Goal: Task Accomplishment & Management: Complete application form

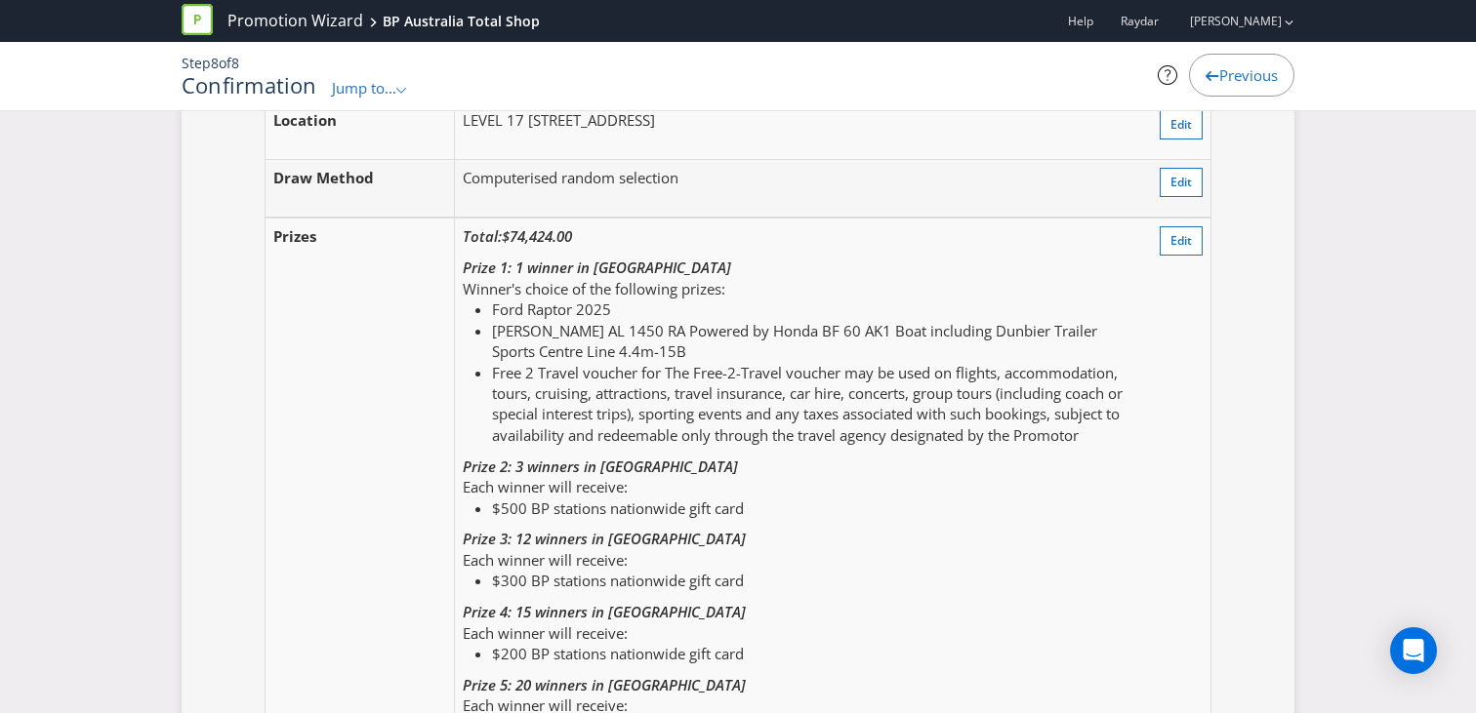
scroll to position [2501, 0]
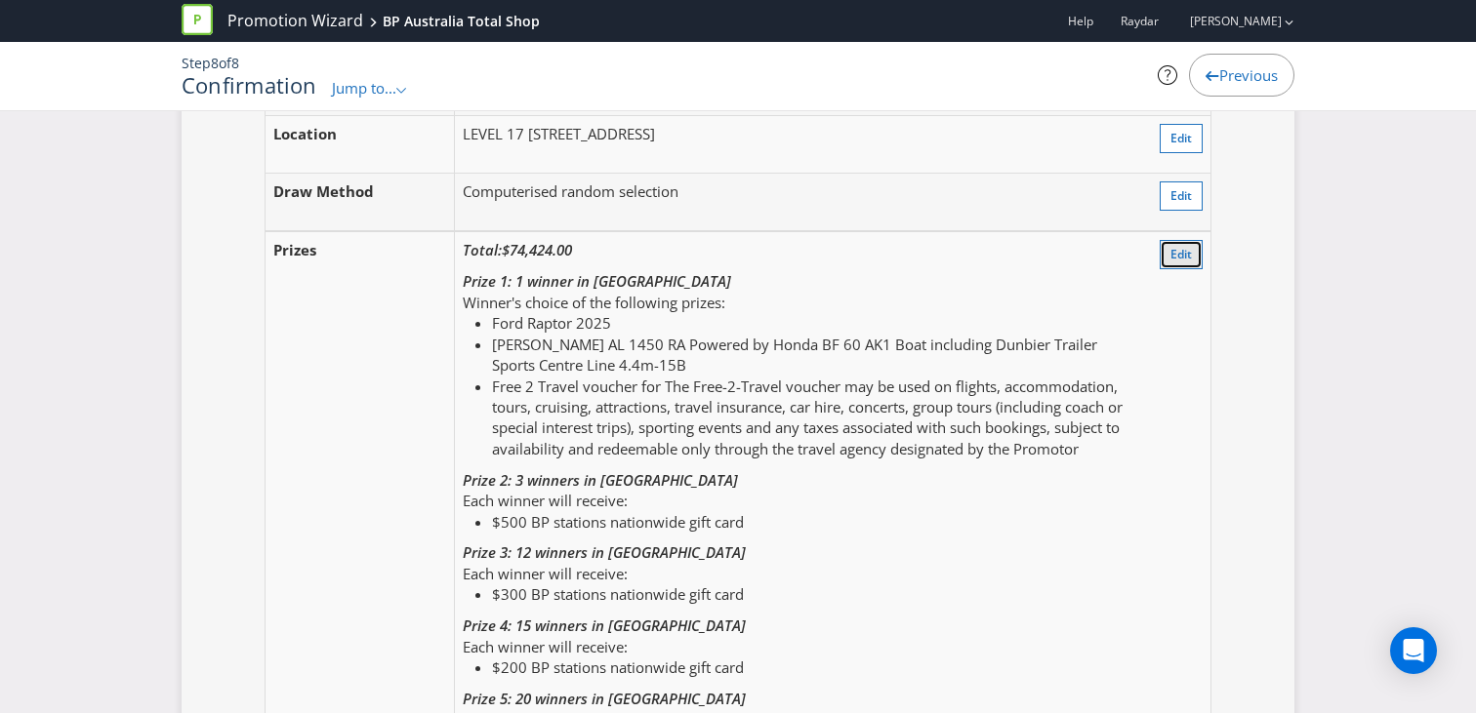
click at [1162, 269] on button "Edit" at bounding box center [1180, 254] width 43 height 29
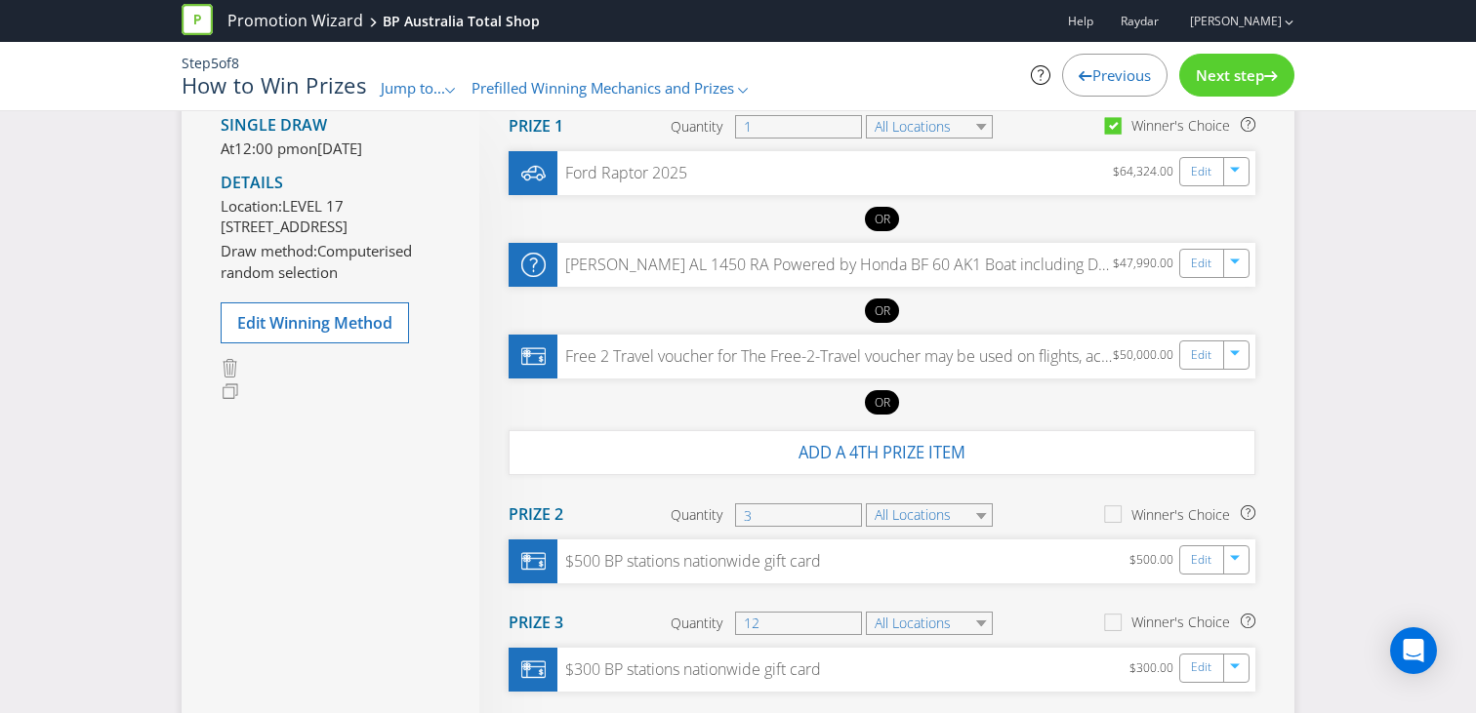
scroll to position [250, 0]
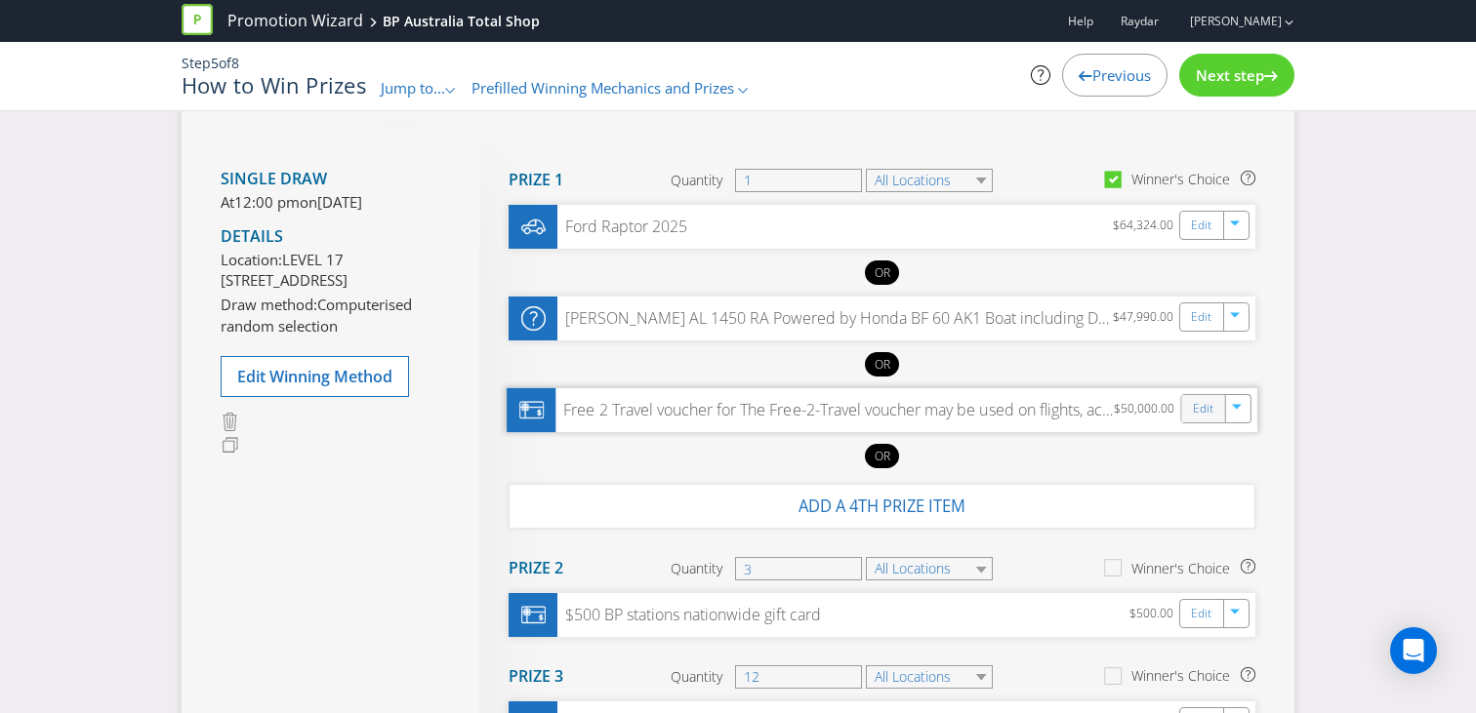
click at [1185, 410] on div "Edit" at bounding box center [1204, 408] width 44 height 27
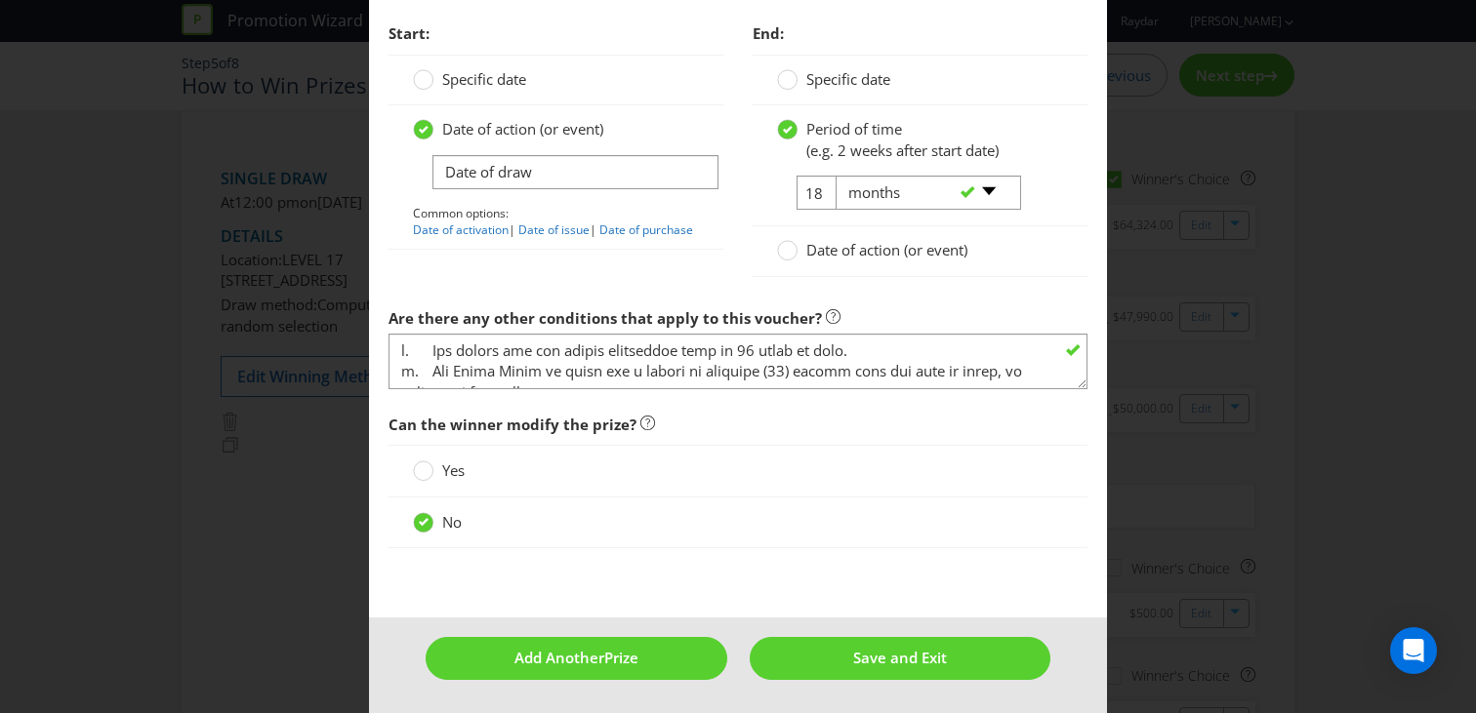
scroll to position [2684, 0]
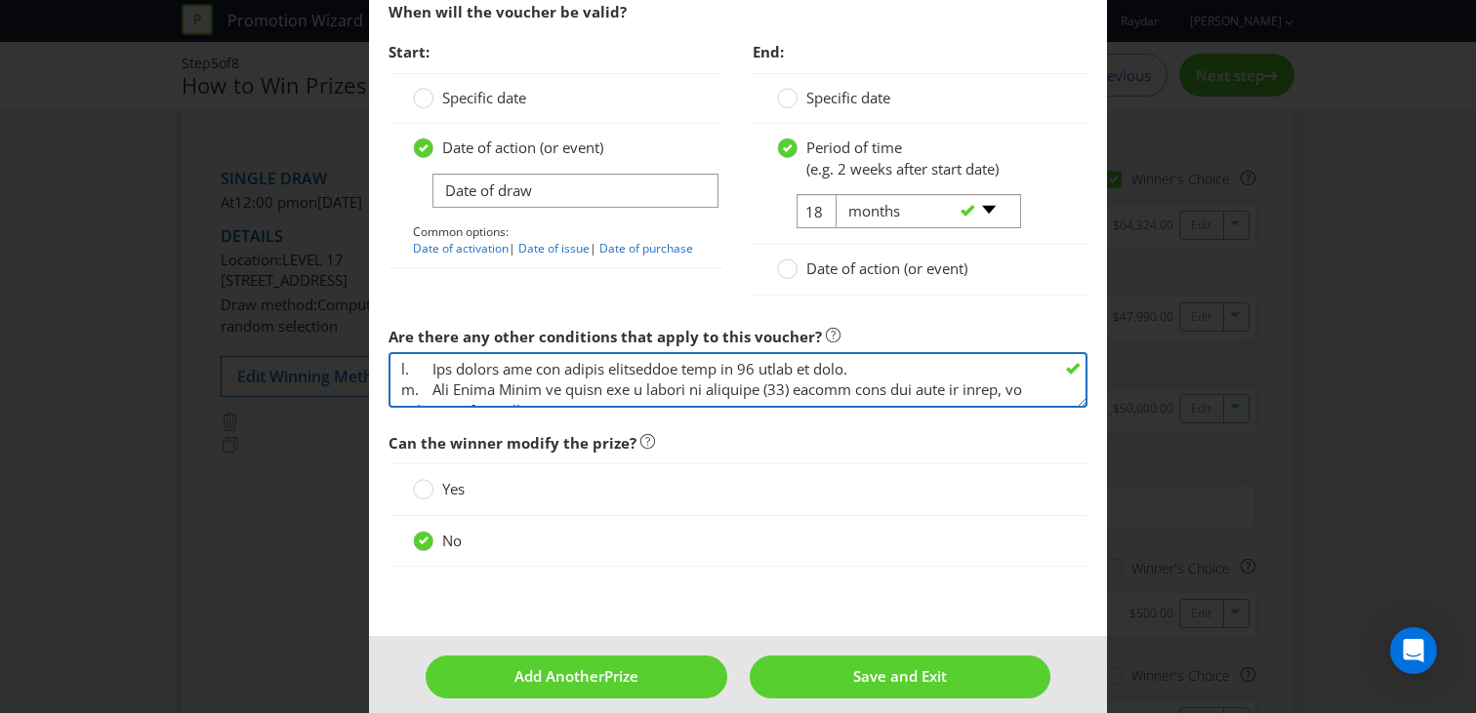
click at [433, 391] on textarea at bounding box center [737, 380] width 699 height 56
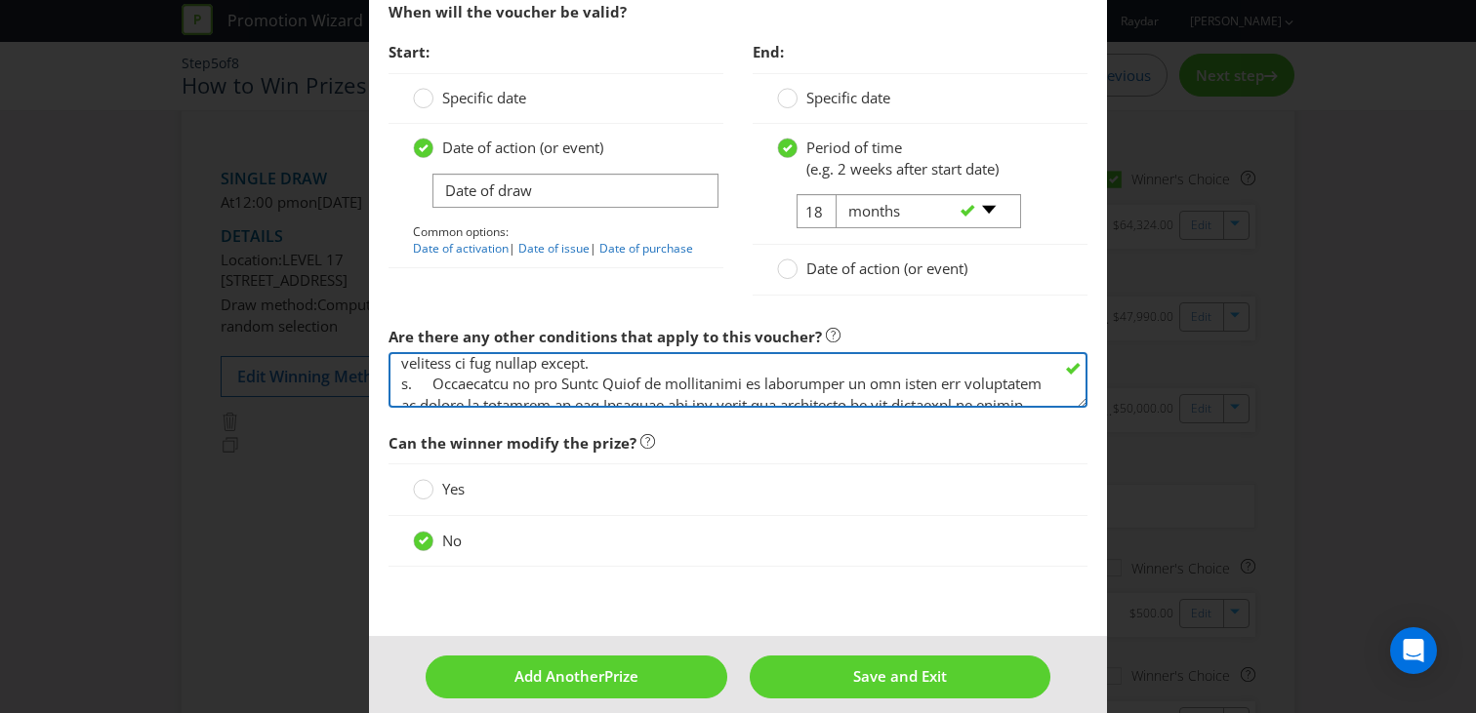
scroll to position [41, 0]
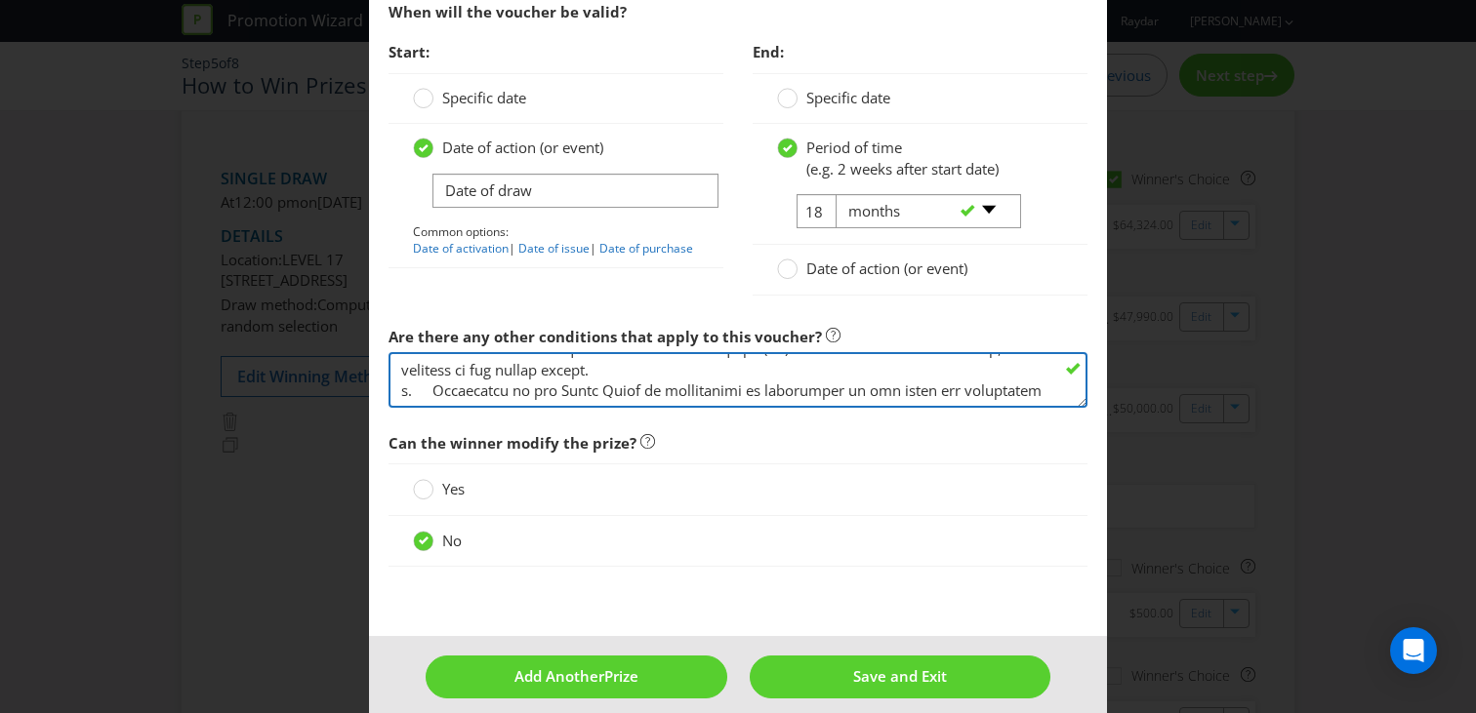
drag, startPoint x: 836, startPoint y: 372, endPoint x: 695, endPoint y: 375, distance: 141.6
click at [695, 375] on textarea at bounding box center [737, 380] width 699 height 56
click at [961, 384] on textarea at bounding box center [737, 380] width 699 height 56
drag, startPoint x: 953, startPoint y: 384, endPoint x: 942, endPoint y: 373, distance: 15.2
click at [942, 373] on textarea at bounding box center [737, 380] width 699 height 56
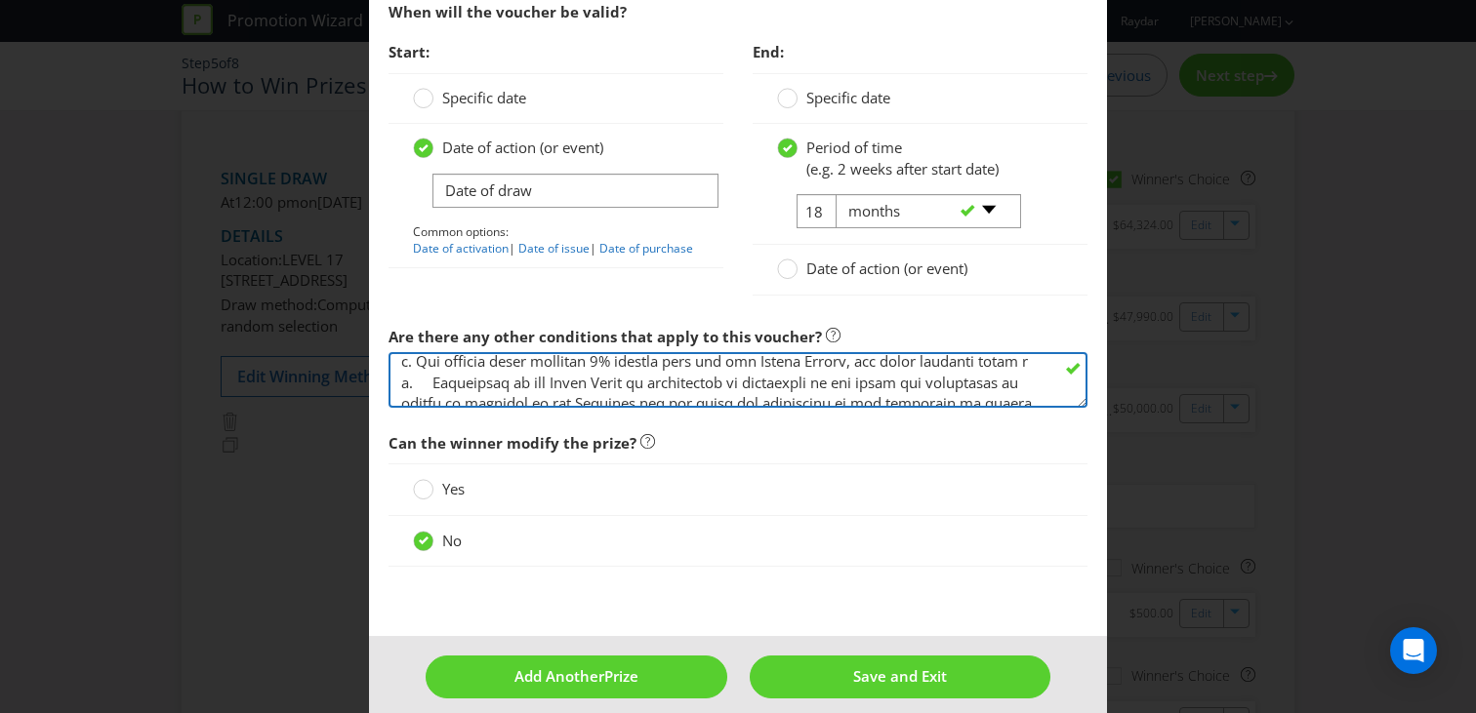
scroll to position [92, 0]
drag, startPoint x: 575, startPoint y: 383, endPoint x: 424, endPoint y: 367, distance: 152.1
click at [424, 367] on textarea at bounding box center [737, 380] width 699 height 56
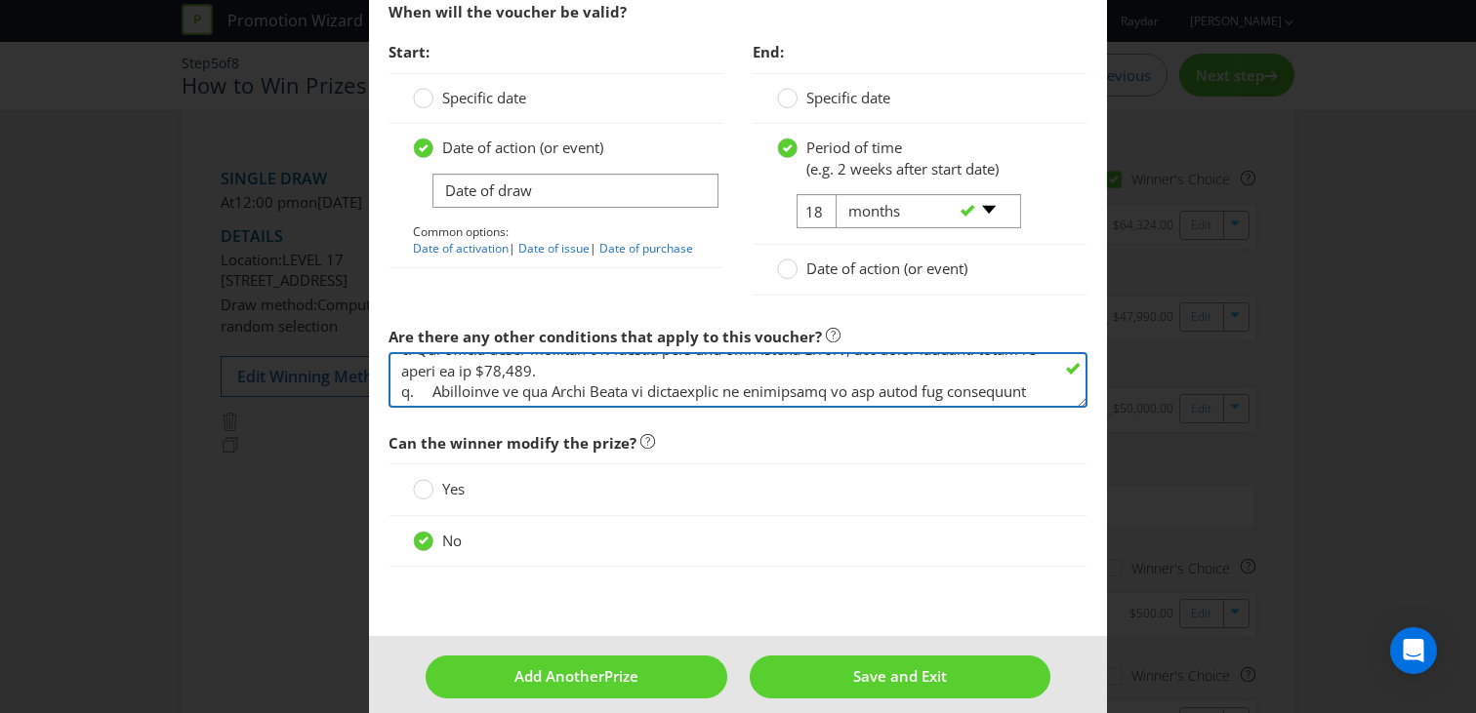
scroll to position [80, 0]
drag, startPoint x: 559, startPoint y: 394, endPoint x: 398, endPoint y: 375, distance: 162.2
click at [398, 375] on textarea at bounding box center [737, 380] width 699 height 56
click at [502, 383] on textarea at bounding box center [737, 380] width 699 height 56
drag, startPoint x: 563, startPoint y: 392, endPoint x: 438, endPoint y: 375, distance: 126.2
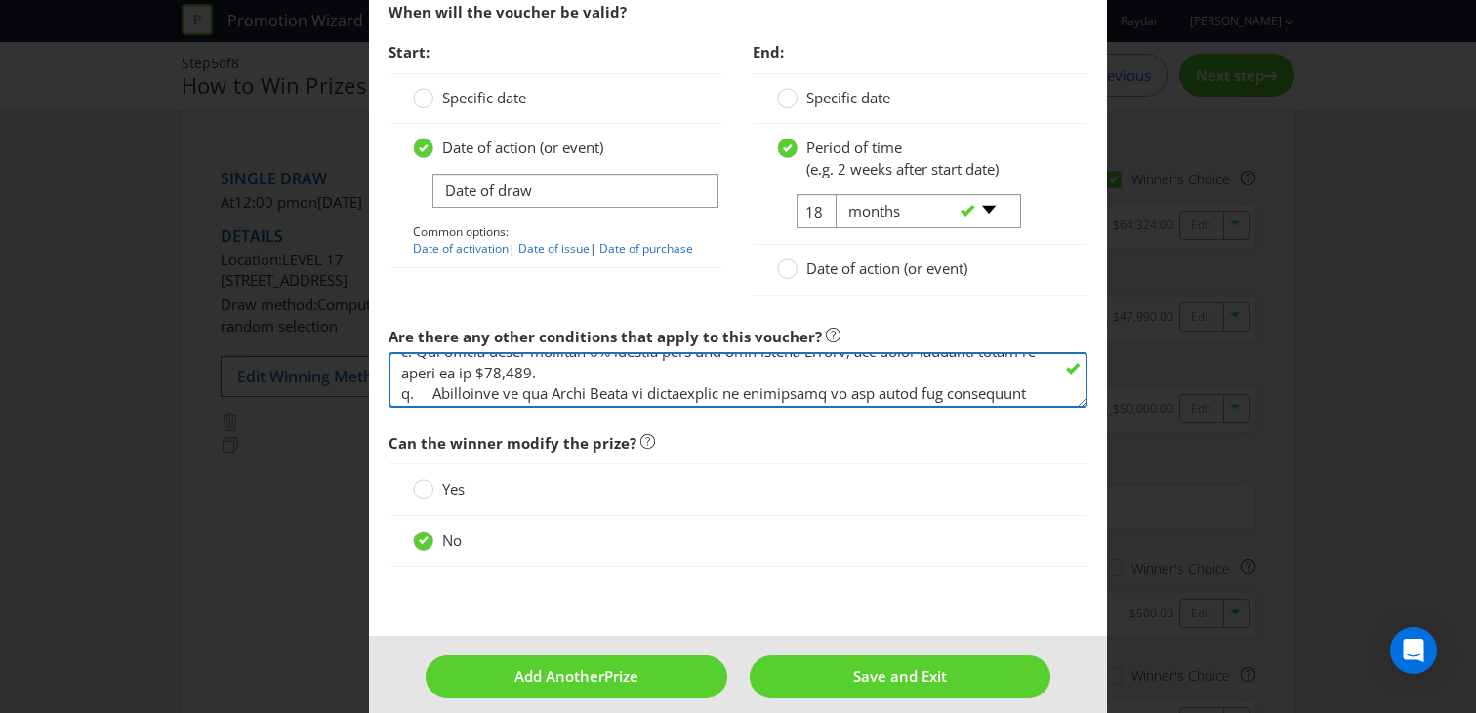
click at [438, 375] on textarea at bounding box center [737, 380] width 699 height 56
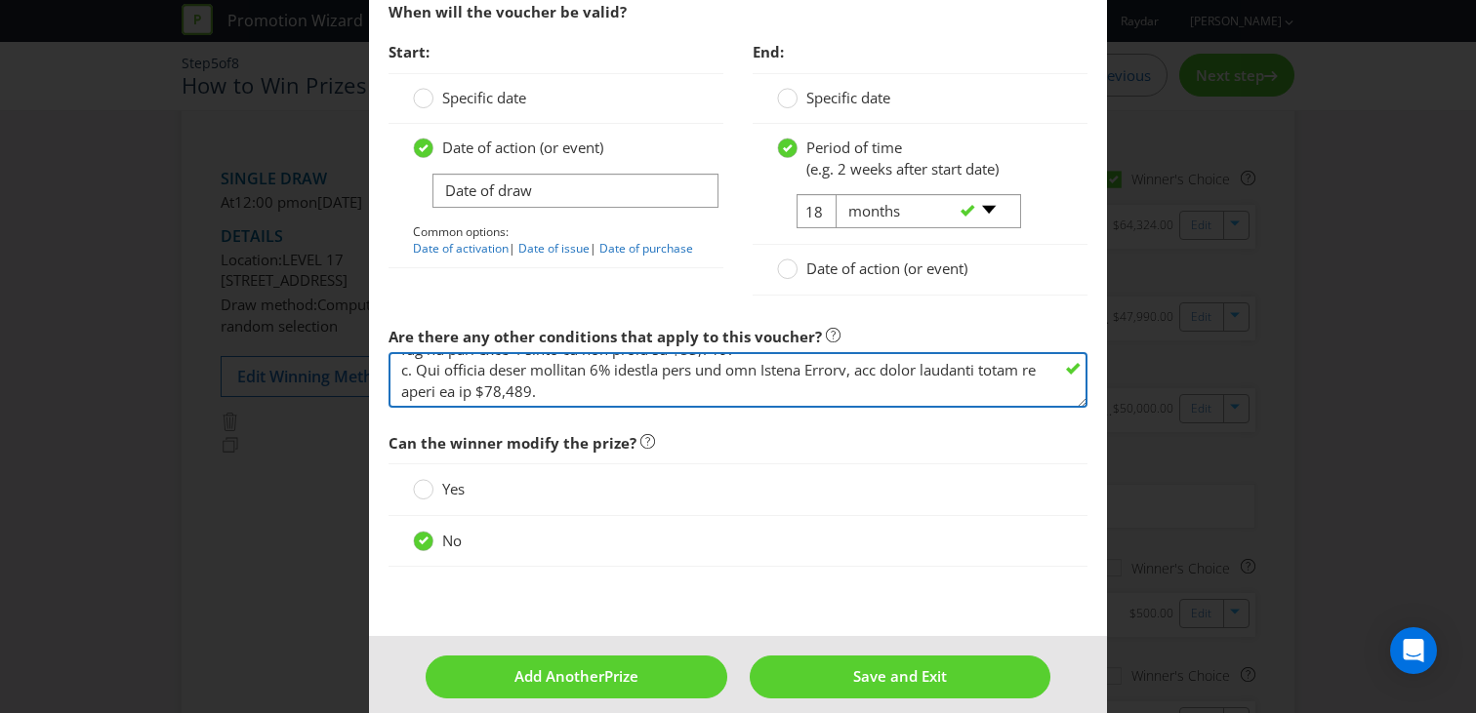
click at [474, 389] on textarea at bounding box center [737, 380] width 699 height 56
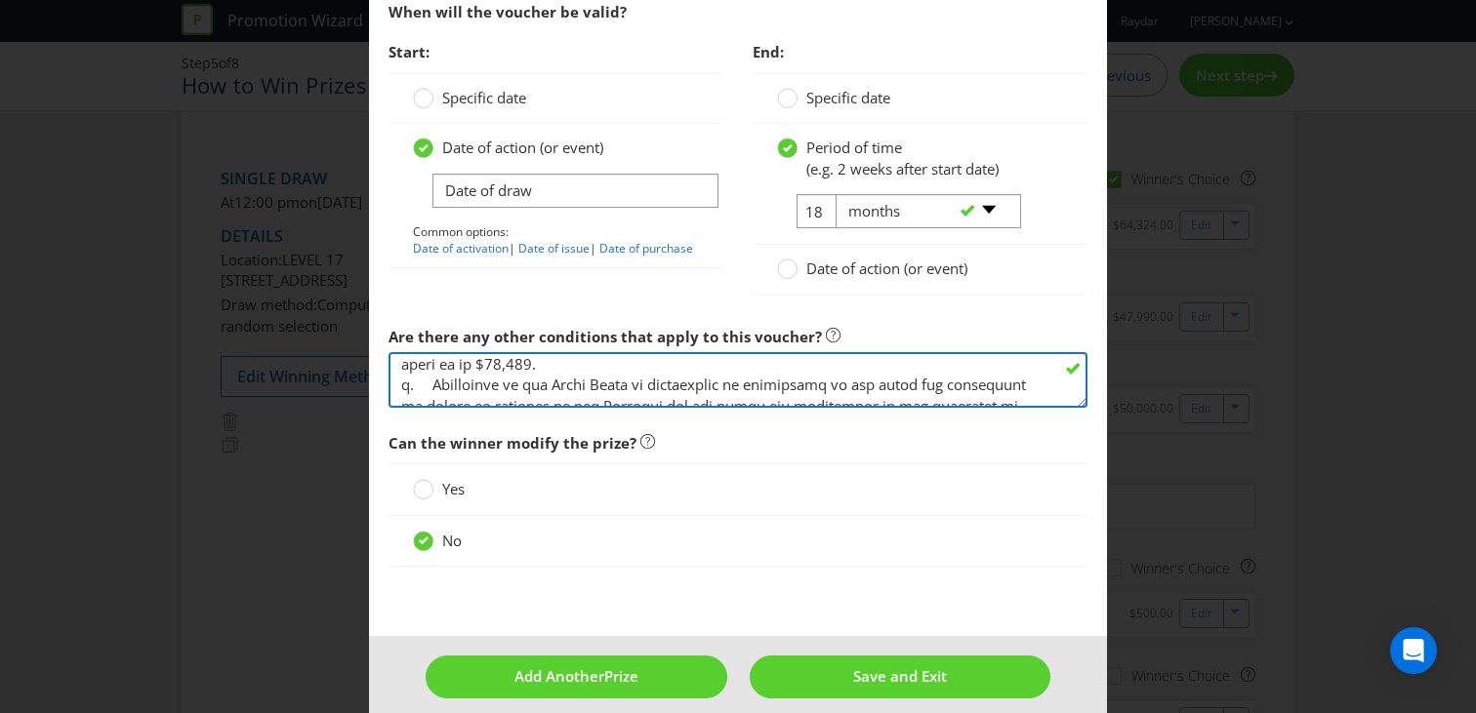
drag, startPoint x: 566, startPoint y: 381, endPoint x: 418, endPoint y: 362, distance: 149.5
click at [418, 362] on textarea at bounding box center [737, 380] width 699 height 56
paste textarea "total value of the travel voucher is NZD $50,000. A non-refundable booking fee …"
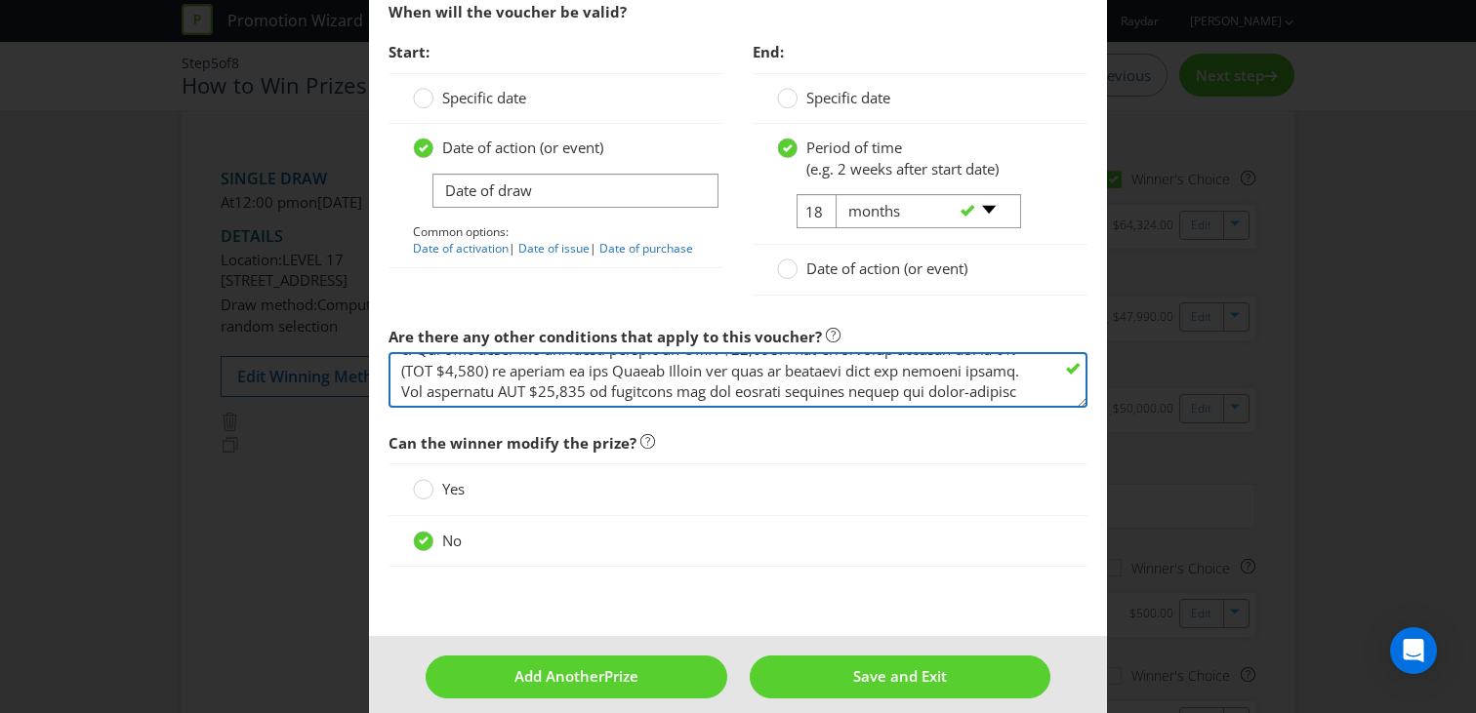
scroll to position [73, 0]
drag, startPoint x: 708, startPoint y: 378, endPoint x: 674, endPoint y: 378, distance: 33.2
click at [674, 378] on textarea at bounding box center [737, 380] width 699 height 56
click at [678, 379] on textarea at bounding box center [737, 380] width 699 height 56
click at [435, 396] on textarea at bounding box center [737, 380] width 699 height 56
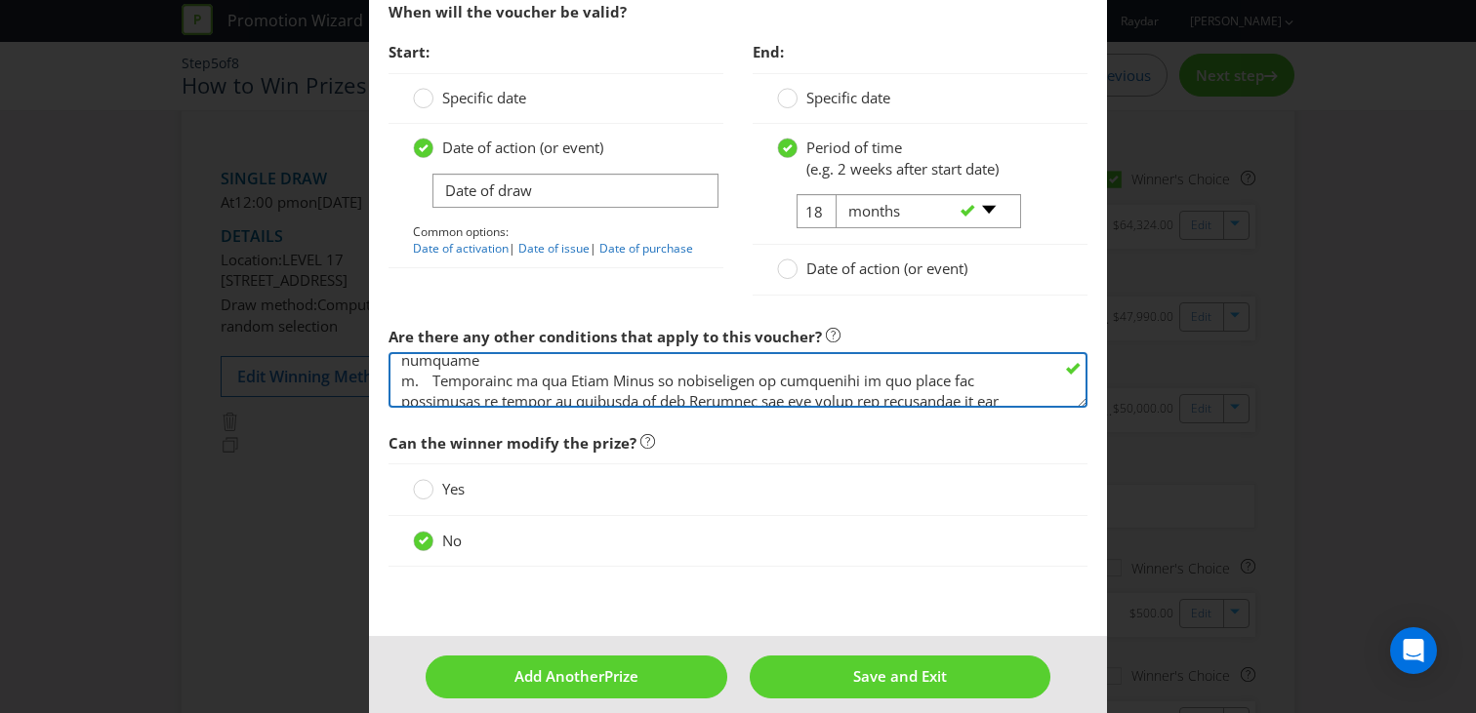
scroll to position [125, 0]
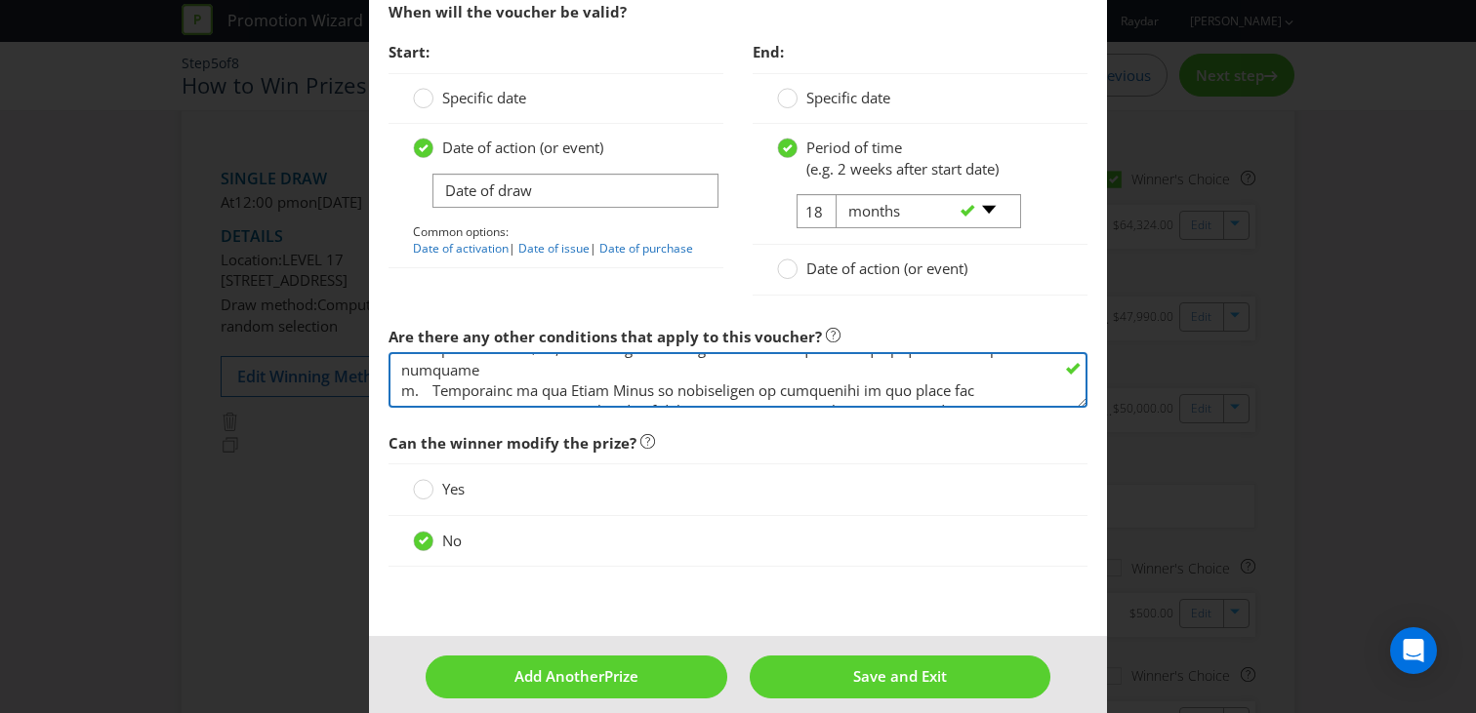
click at [519, 371] on textarea at bounding box center [737, 380] width 699 height 56
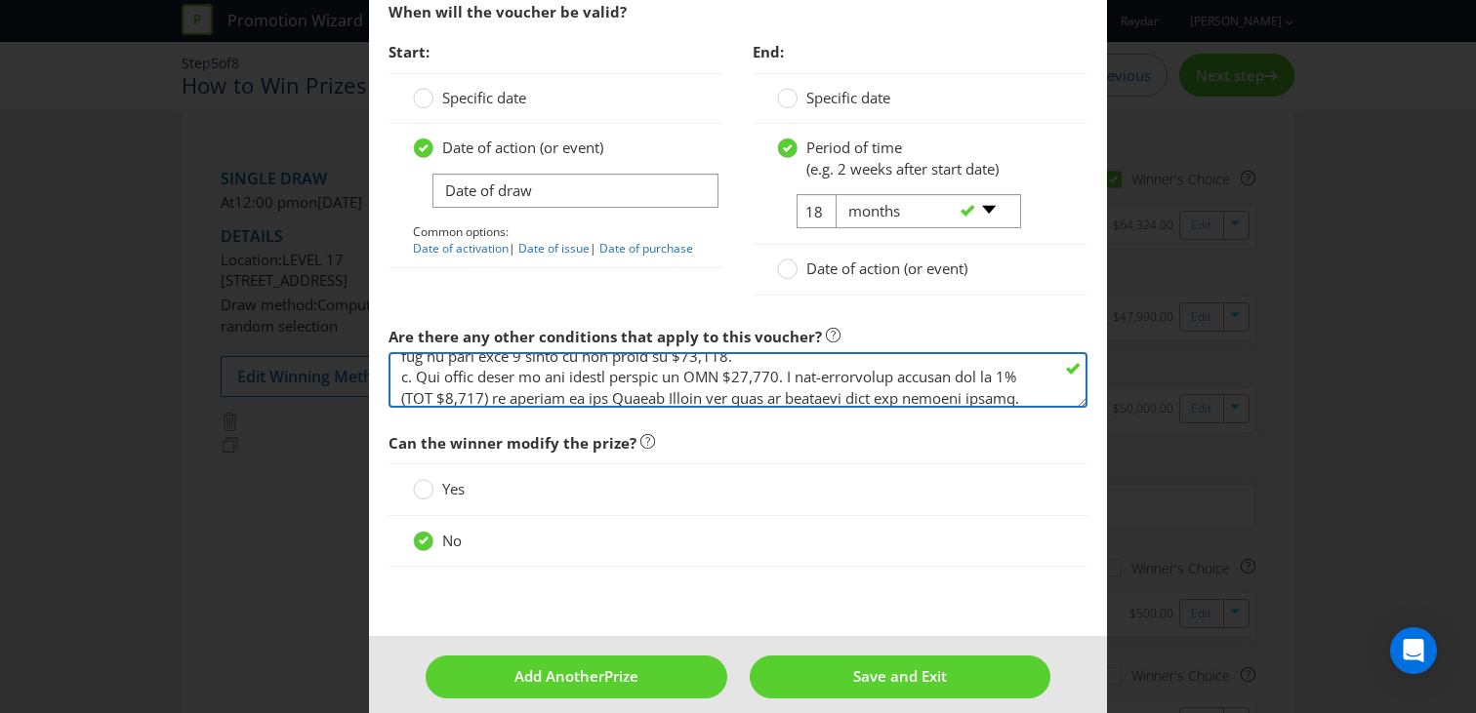
scroll to position [62, 0]
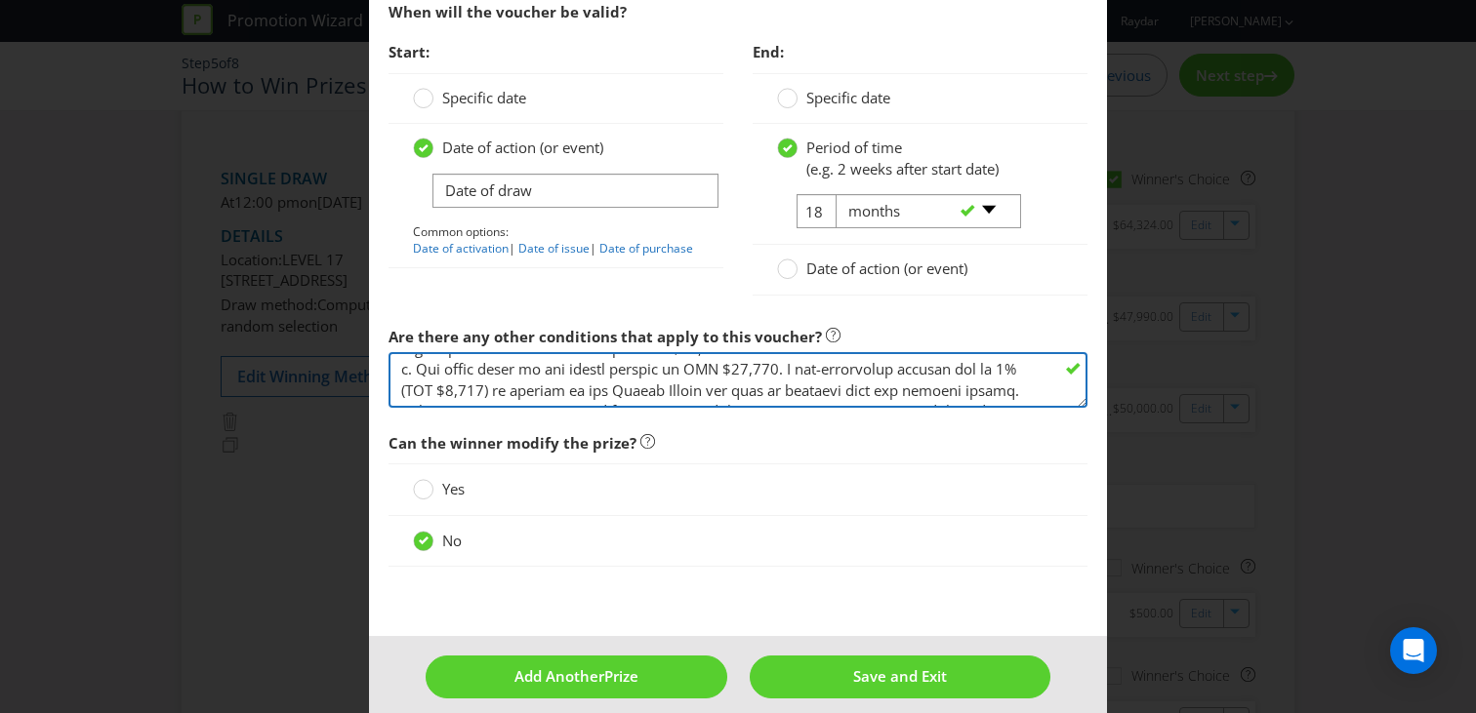
click at [753, 370] on textarea at bounding box center [737, 380] width 699 height 56
drag, startPoint x: 778, startPoint y: 371, endPoint x: 648, endPoint y: 372, distance: 129.8
click at [648, 372] on textarea at bounding box center [737, 380] width 699 height 56
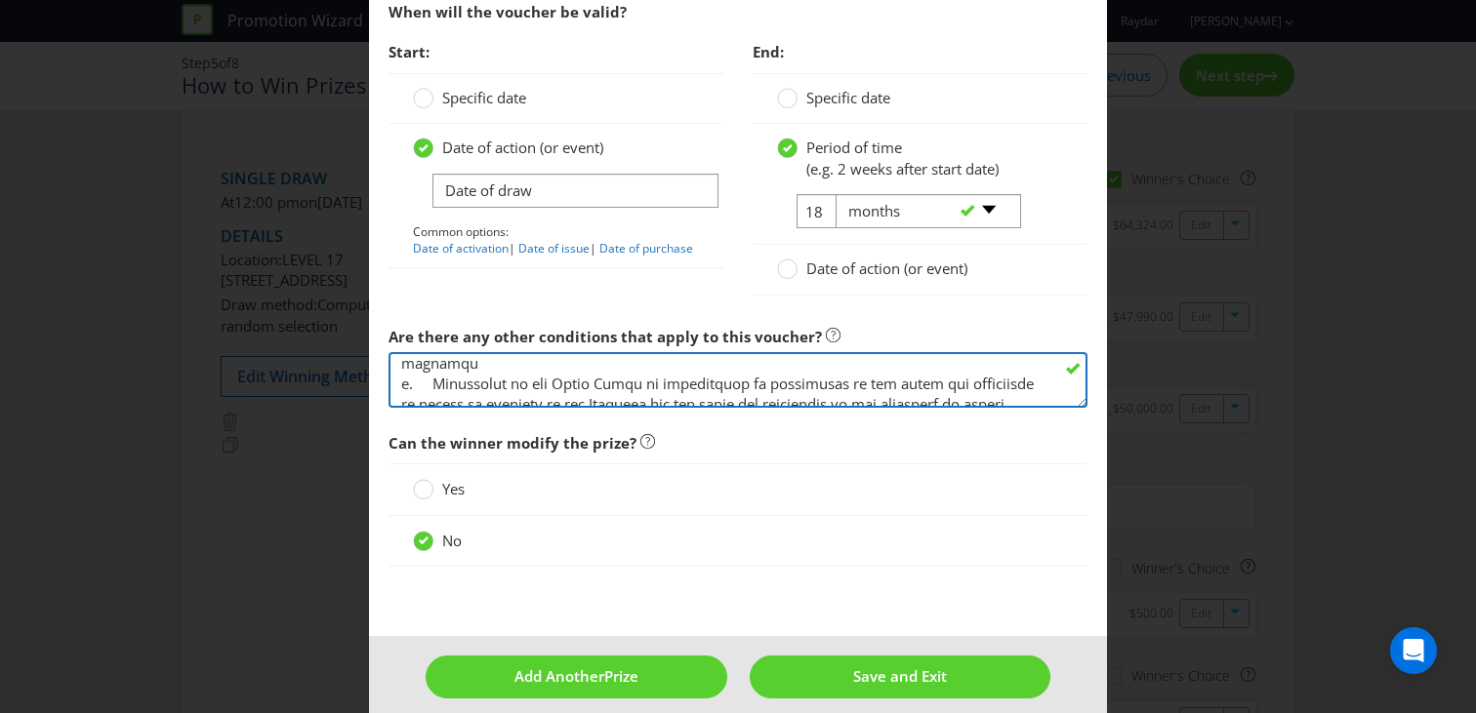
scroll to position [145, 0]
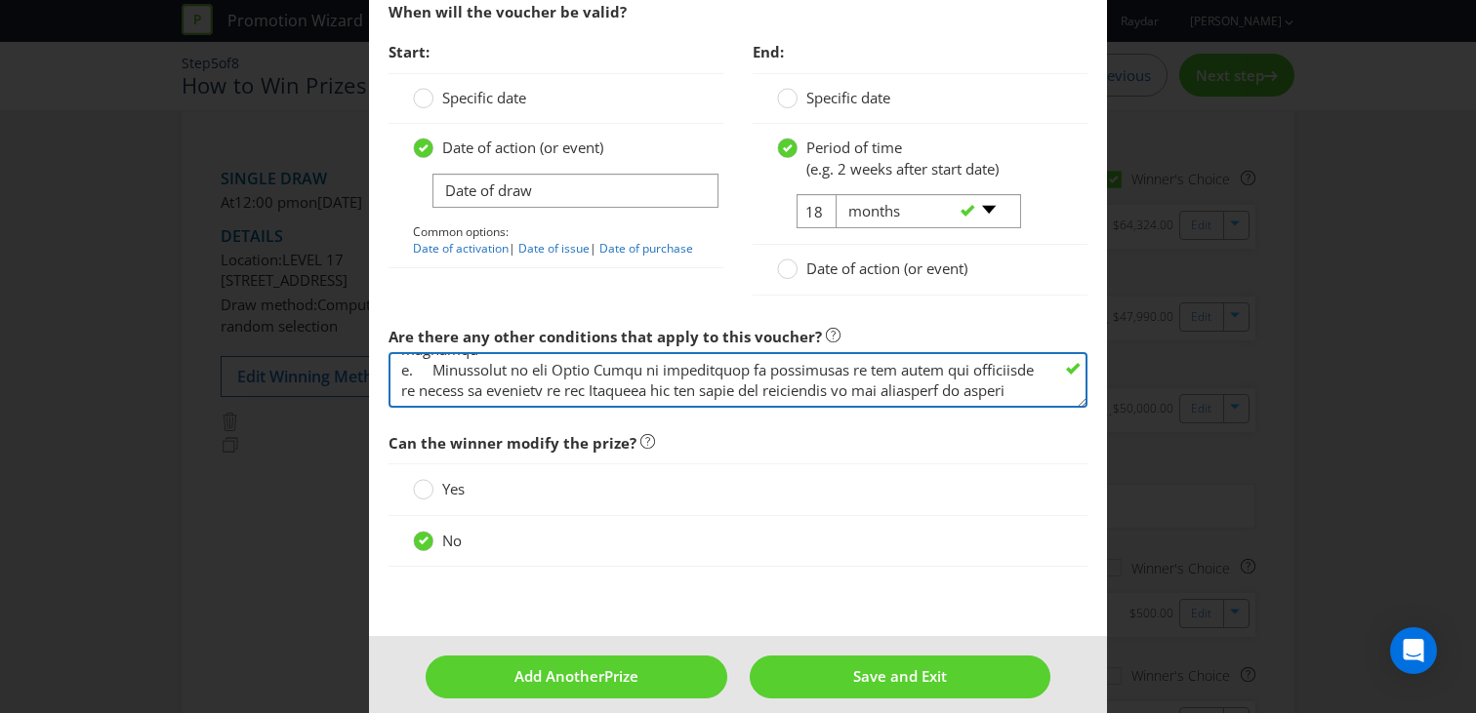
click at [411, 393] on textarea at bounding box center [737, 380] width 699 height 56
click at [410, 392] on textarea at bounding box center [737, 380] width 699 height 56
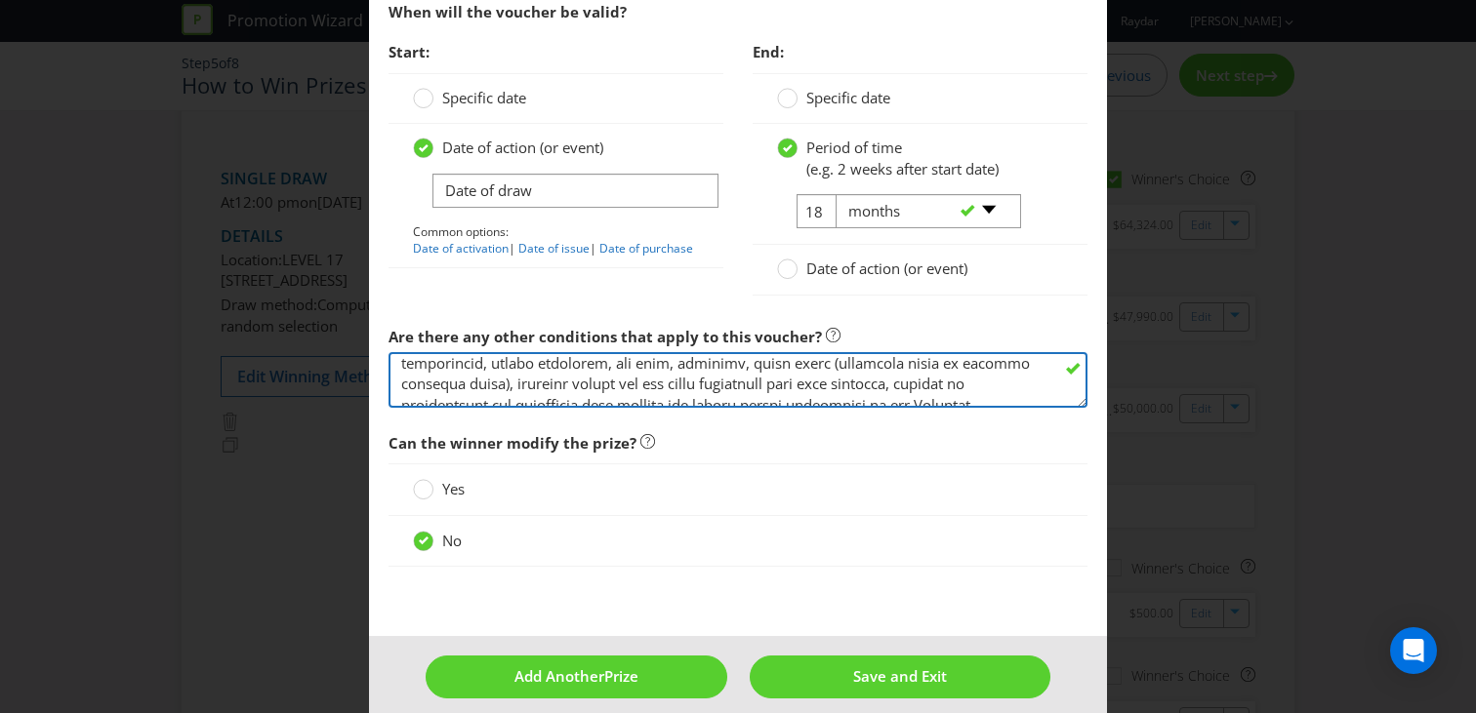
scroll to position [262, 0]
click at [407, 358] on textarea at bounding box center [737, 380] width 699 height 56
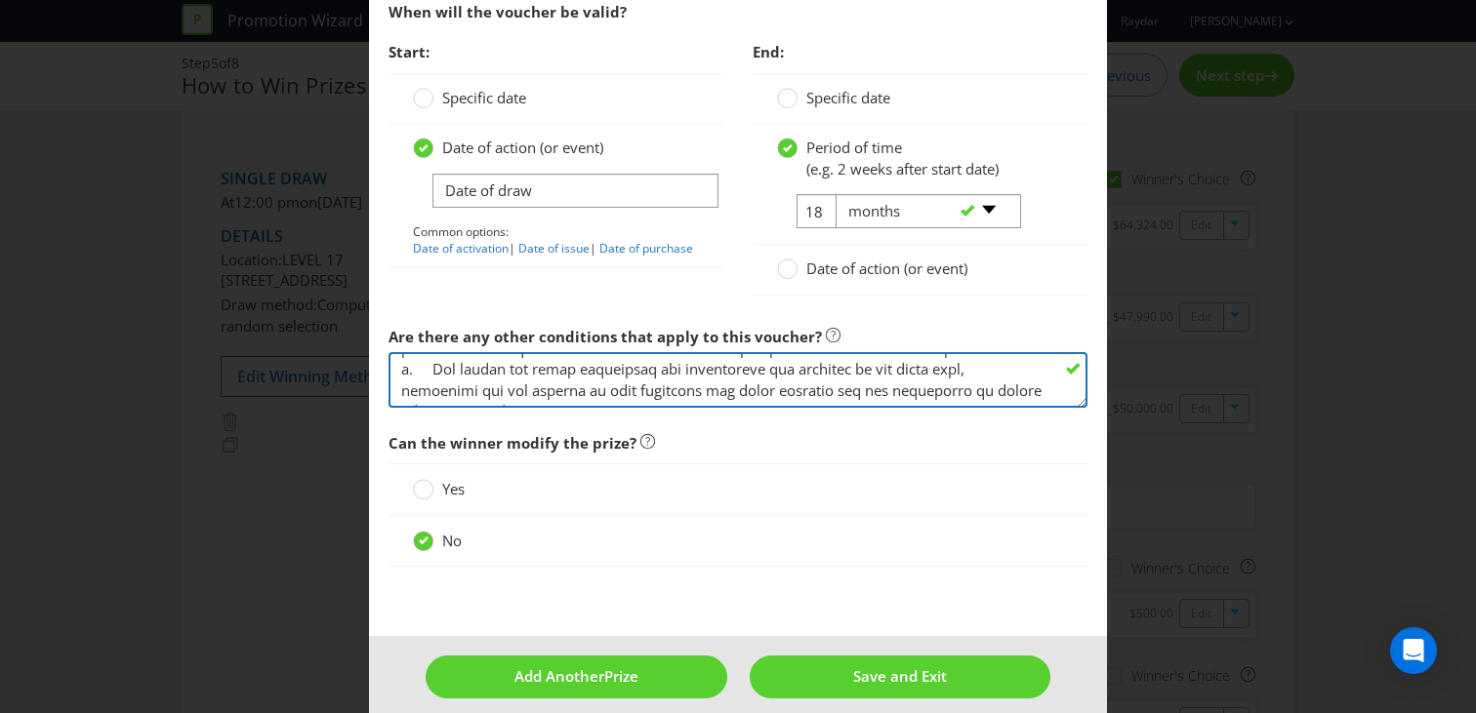
click at [408, 389] on textarea at bounding box center [737, 380] width 699 height 56
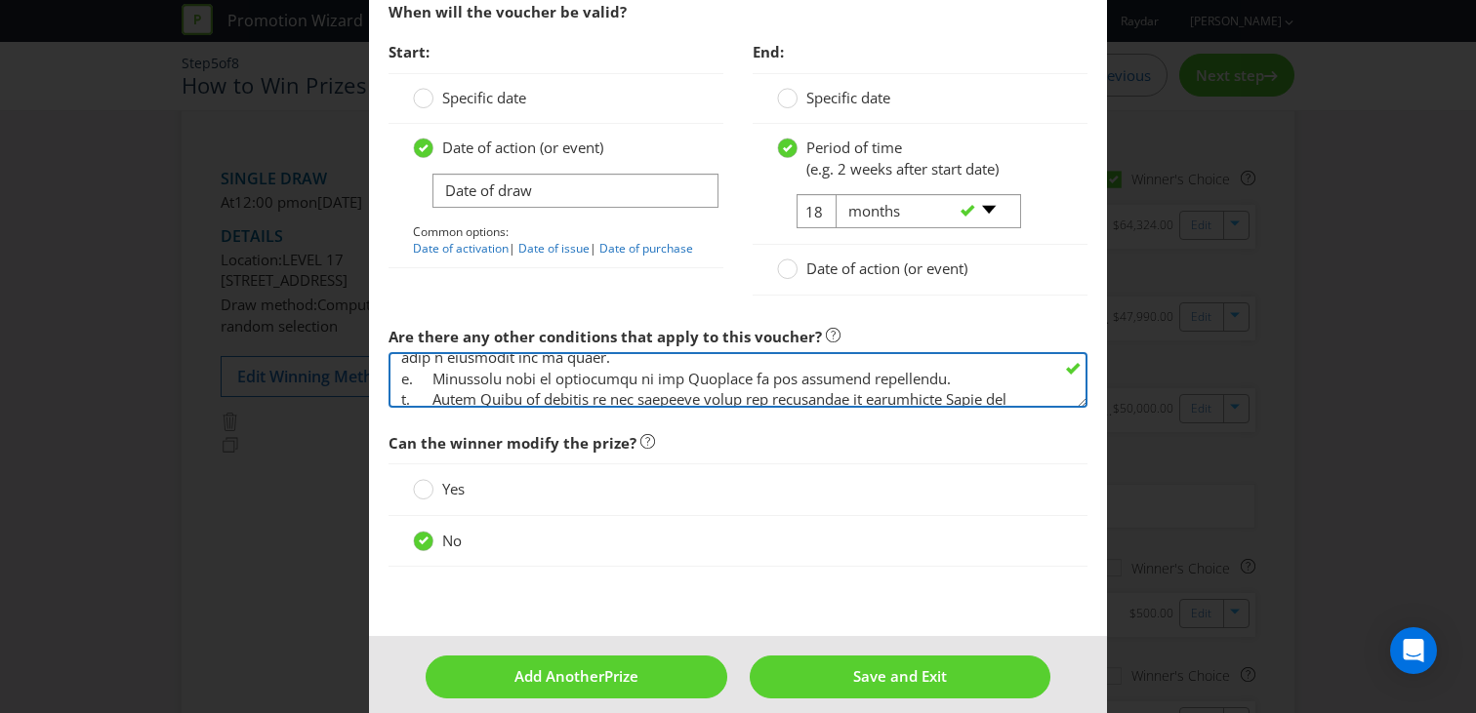
scroll to position [372, 0]
click at [408, 394] on textarea at bounding box center [737, 380] width 699 height 56
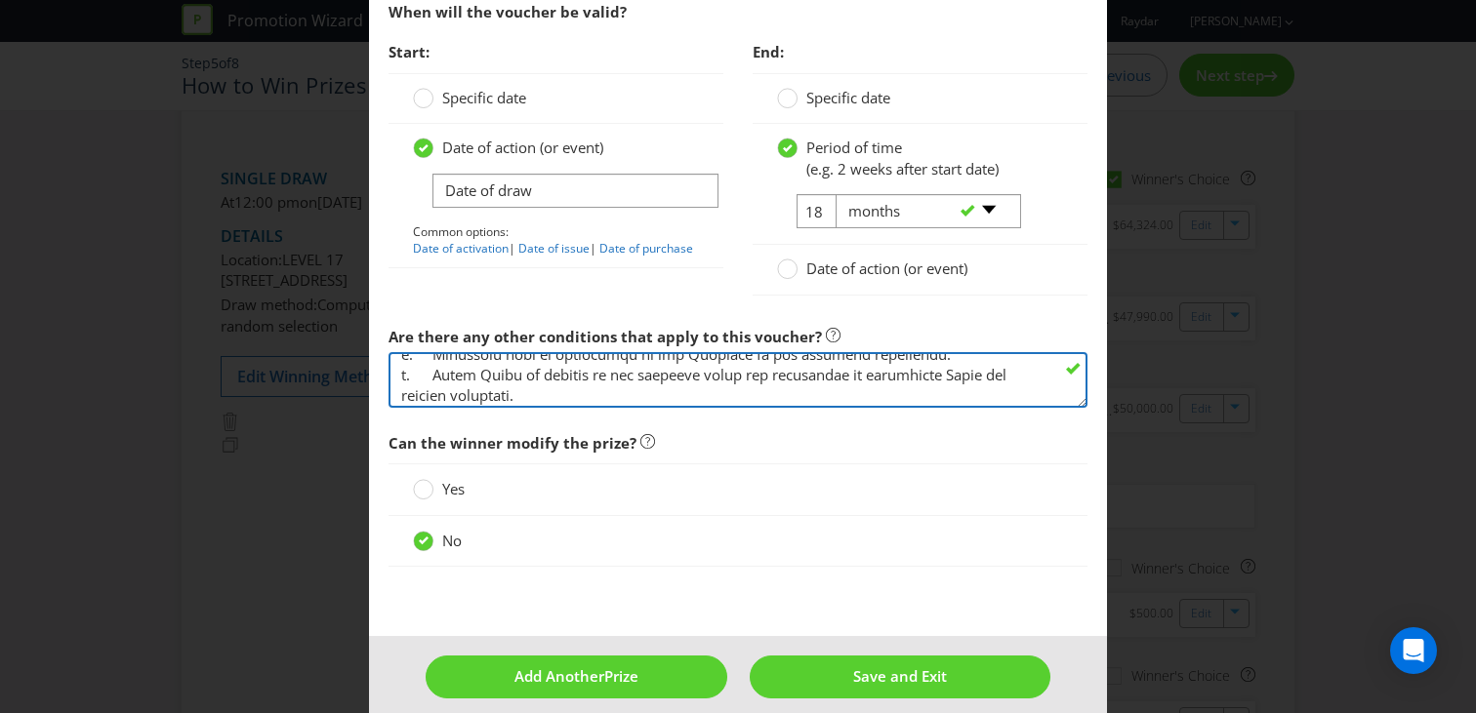
scroll to position [392, 0]
click at [915, 372] on textarea at bounding box center [737, 380] width 699 height 56
drag, startPoint x: 924, startPoint y: 372, endPoint x: 395, endPoint y: 367, distance: 529.0
click at [395, 367] on textarea at bounding box center [737, 380] width 699 height 56
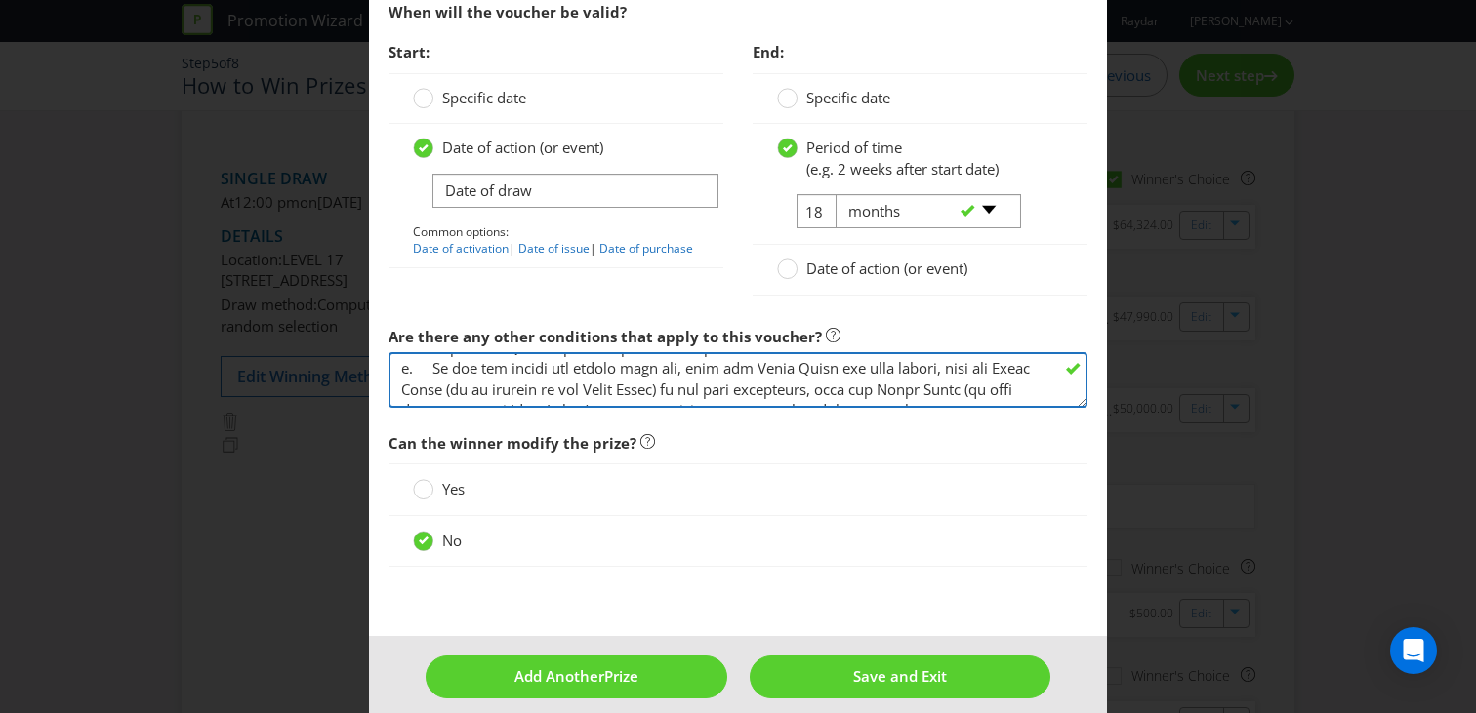
scroll to position [502, 0]
drag, startPoint x: 845, startPoint y: 369, endPoint x: 386, endPoint y: 368, distance: 458.7
drag, startPoint x: 401, startPoint y: 368, endPoint x: 469, endPoint y: 334, distance: 76.4
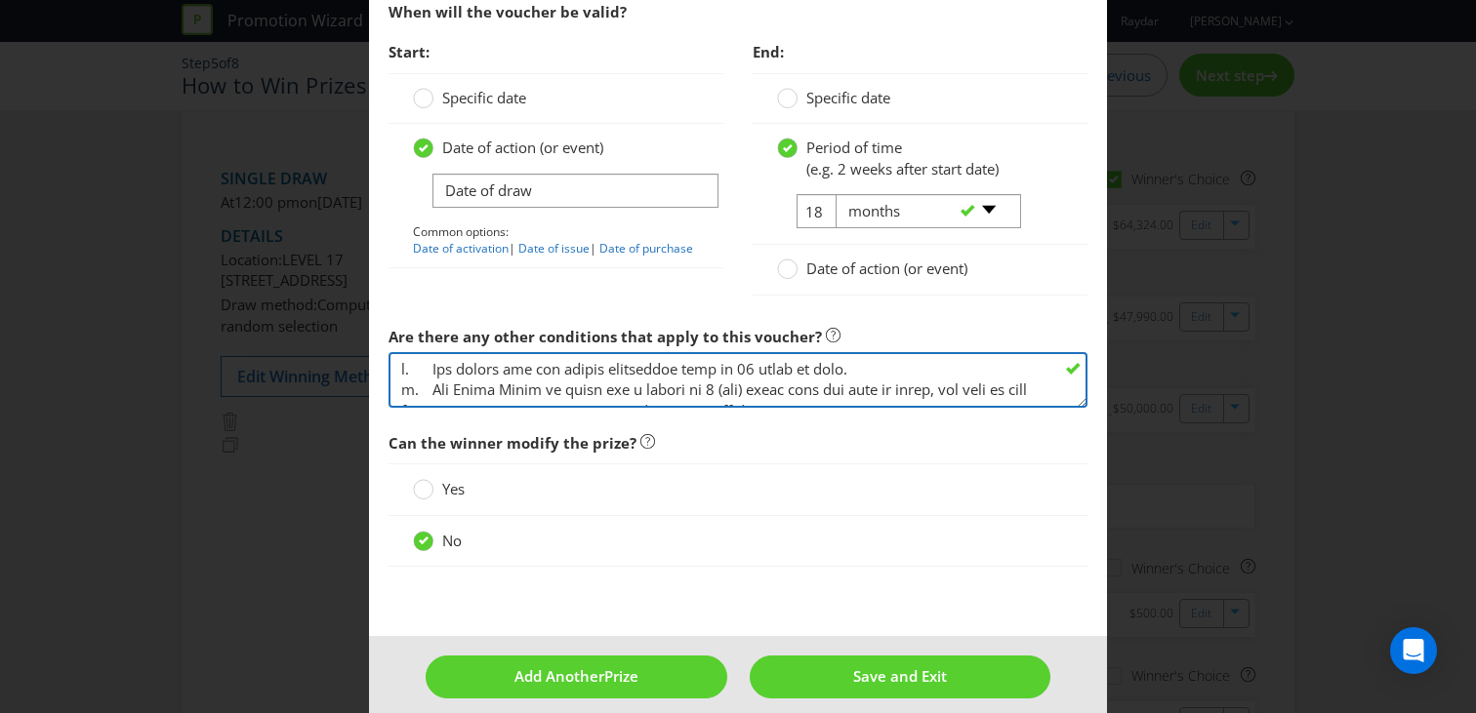
click at [469, 333] on div "Are there any other conditions that apply to this voucher?" at bounding box center [737, 363] width 699 height 92
click at [473, 378] on textarea at bounding box center [737, 380] width 699 height 56
drag, startPoint x: 473, startPoint y: 378, endPoint x: 386, endPoint y: 303, distance: 115.6
type textarea "a. The winner and any travel companions must be 18 years or over. b. The Major …"
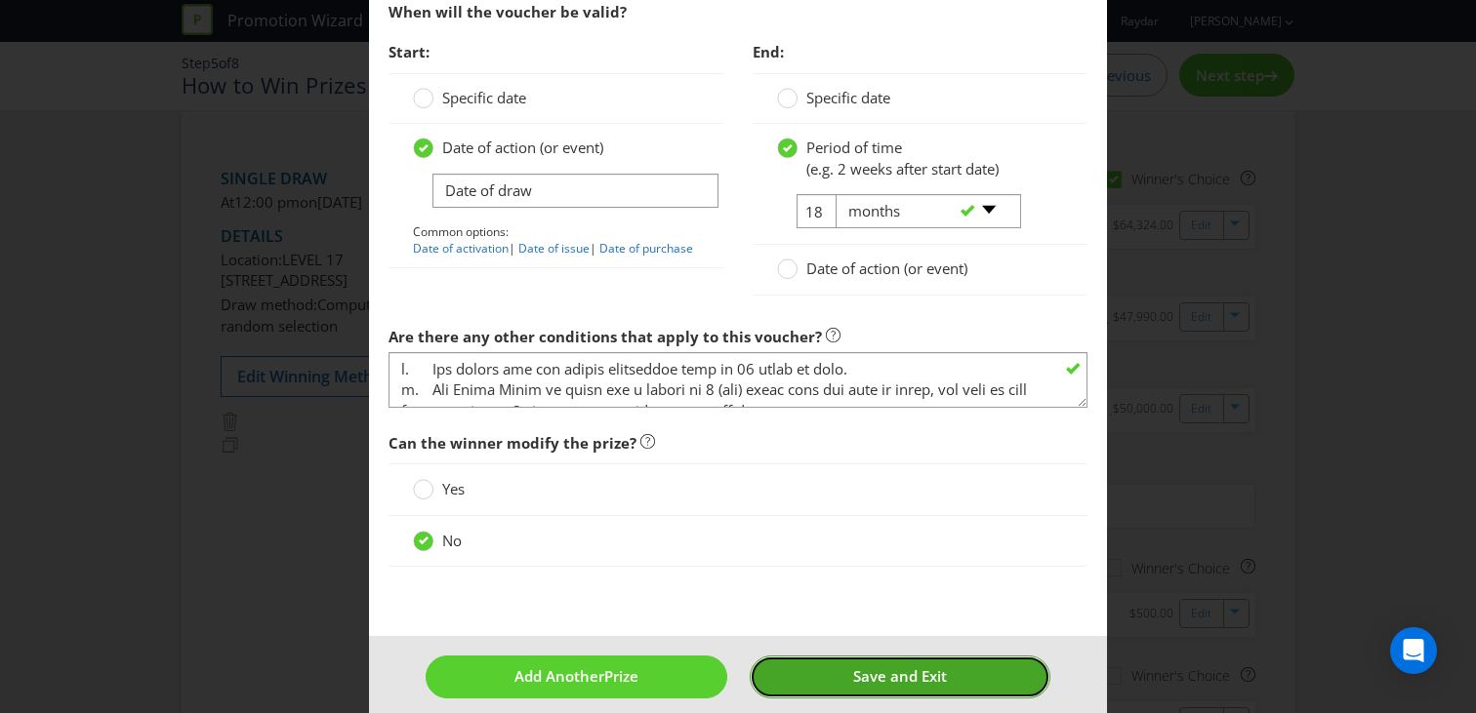
click at [871, 672] on span "Save and Exit" at bounding box center [900, 677] width 94 height 20
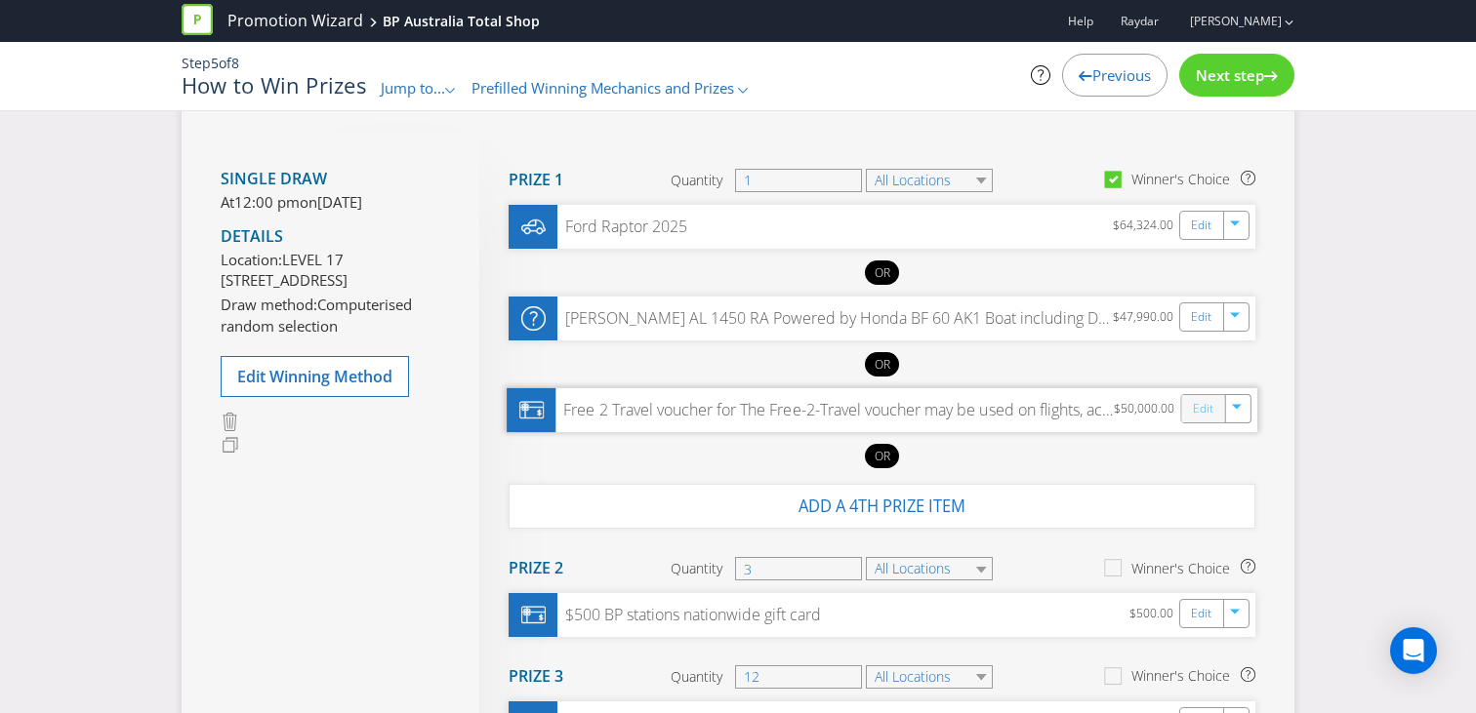
click at [1193, 412] on link "Edit" at bounding box center [1203, 408] width 20 height 22
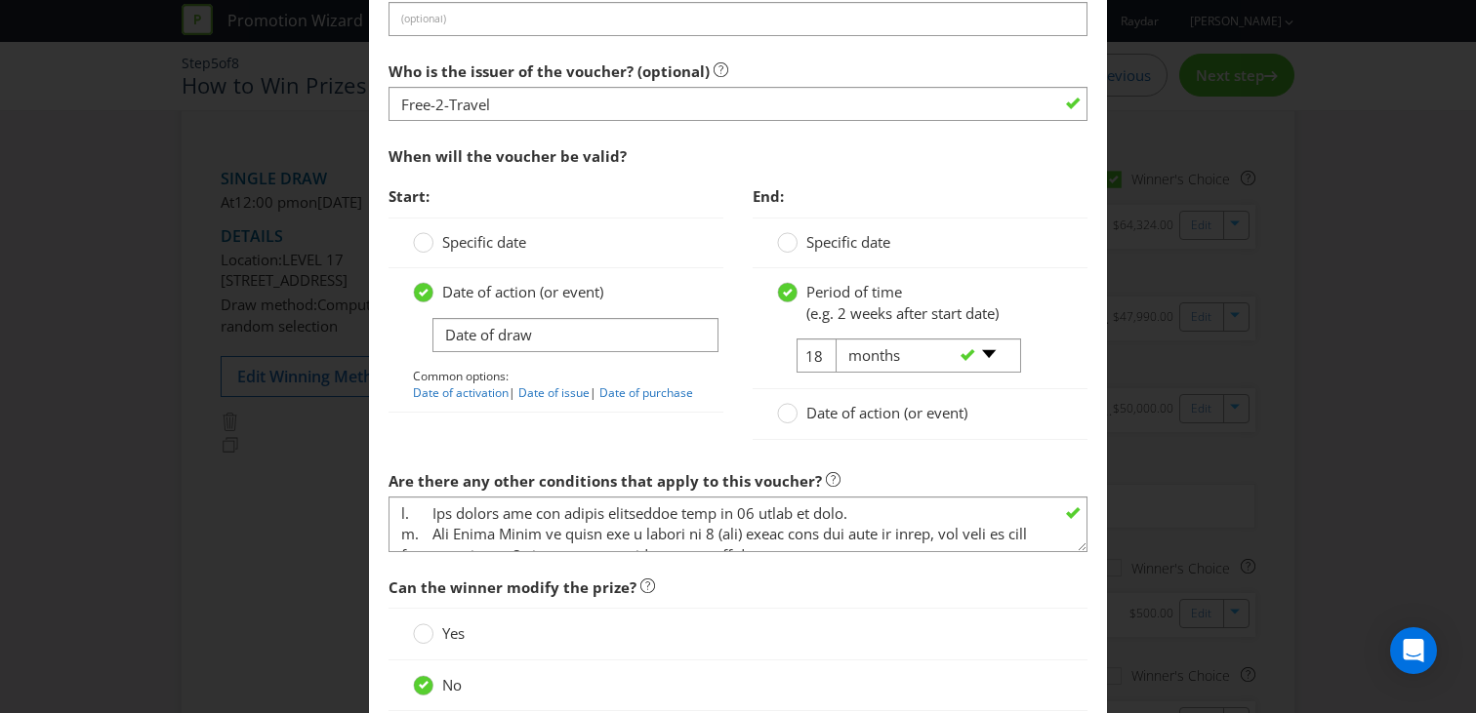
scroll to position [2576, 0]
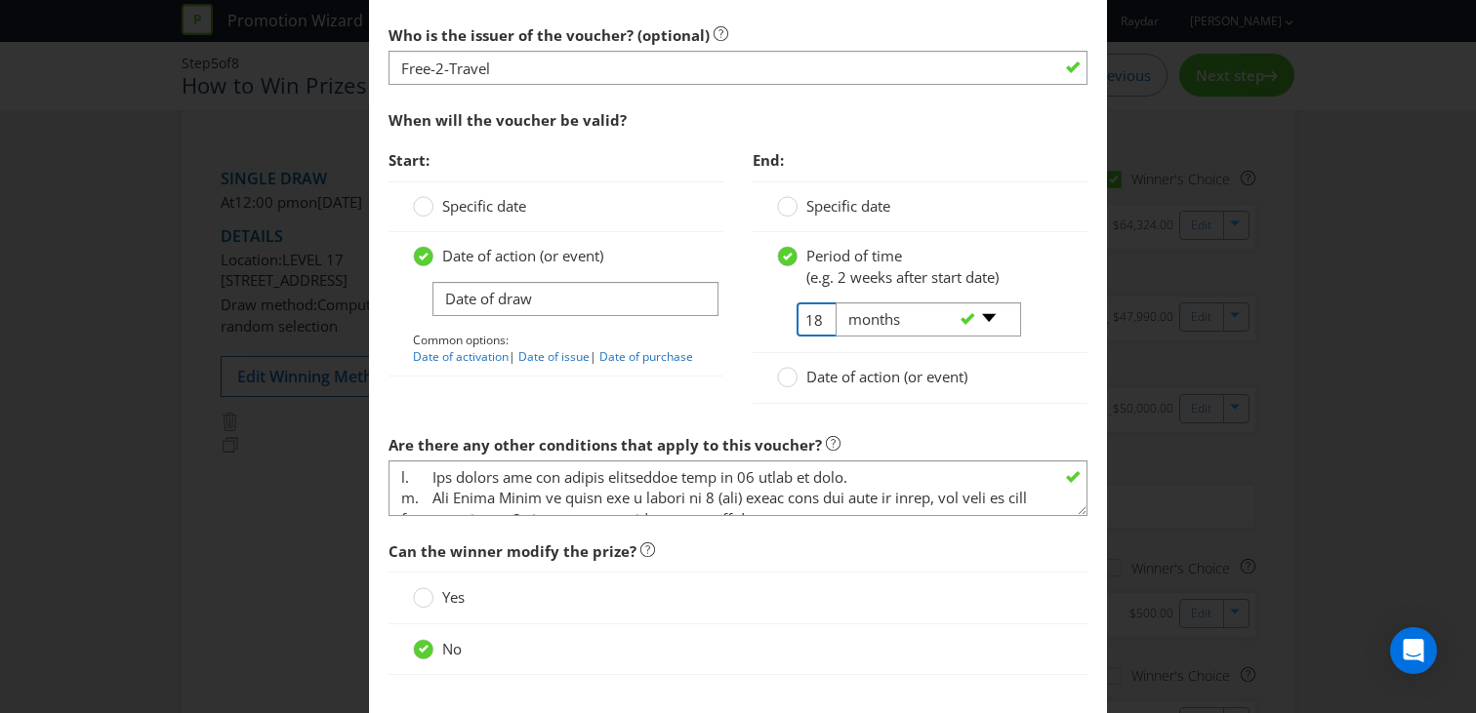
click at [817, 315] on input "18" at bounding box center [818, 320] width 44 height 34
drag, startPoint x: 825, startPoint y: 320, endPoint x: 797, endPoint y: 320, distance: 27.3
click at [798, 320] on tr "18 -- Please select -- days weeks months years" at bounding box center [898, 328] width 242 height 50
drag, startPoint x: 821, startPoint y: 319, endPoint x: 808, endPoint y: 319, distance: 12.7
click at [808, 319] on tr "18 -- Please select -- days weeks months years" at bounding box center [898, 328] width 242 height 50
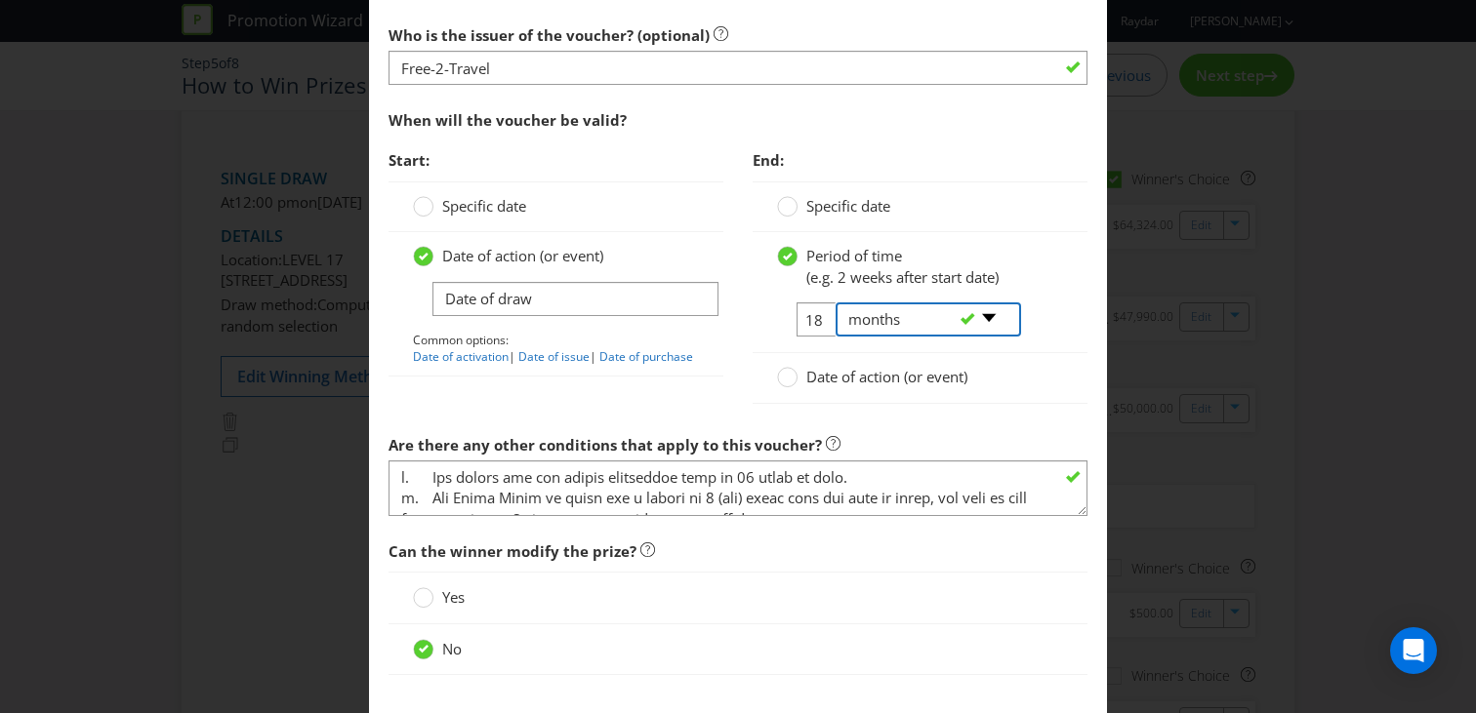
click at [995, 316] on select "-- Please select -- days weeks months years" at bounding box center [927, 320] width 185 height 34
select select "YEARS"
click at [835, 303] on select "-- Please select -- days weeks months years" at bounding box center [927, 320] width 185 height 34
click at [815, 322] on input "18" at bounding box center [818, 320] width 44 height 34
drag, startPoint x: 825, startPoint y: 322, endPoint x: 784, endPoint y: 322, distance: 41.0
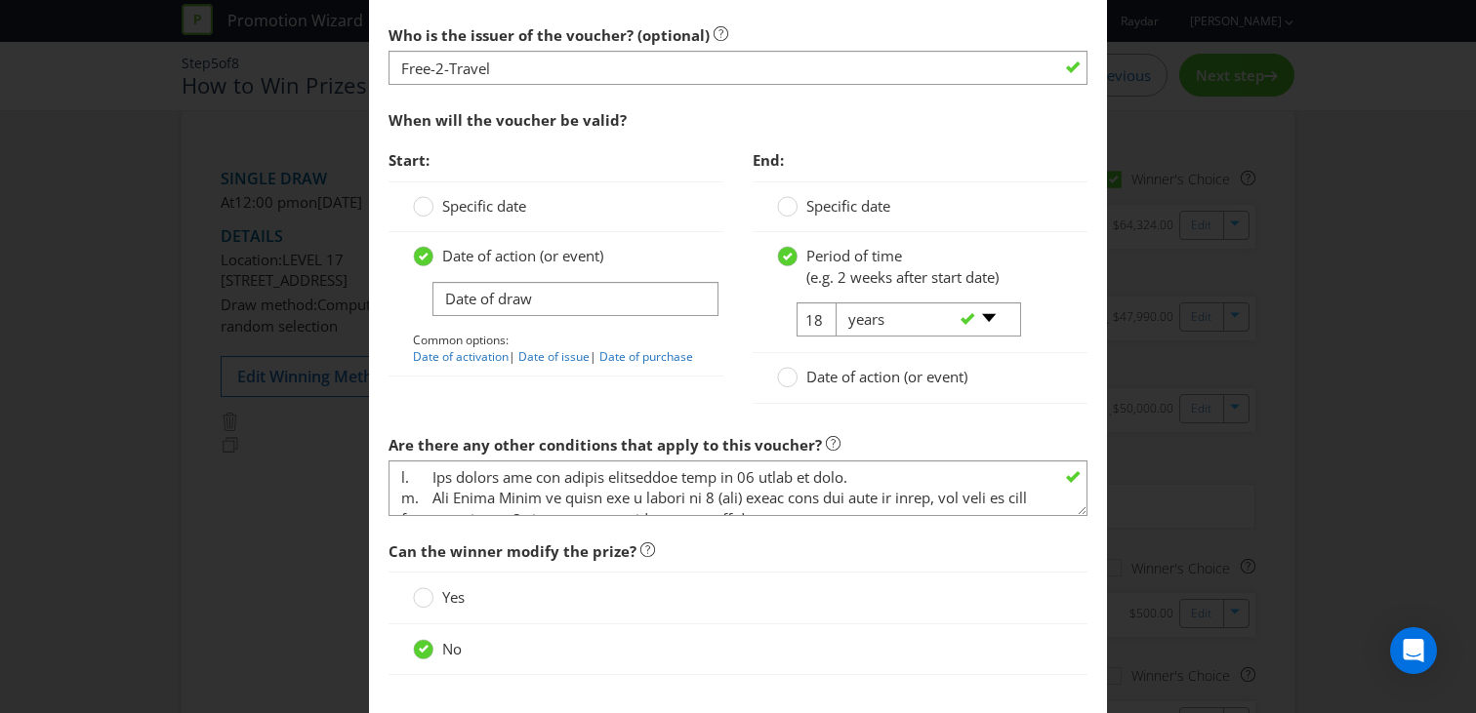
click at [784, 322] on tr "18 -- Please select -- days weeks months years" at bounding box center [898, 328] width 242 height 50
click at [810, 322] on input "18" at bounding box center [818, 320] width 44 height 34
type input "2"
click at [756, 335] on div "Period of time (e.g. 2 weeks after start date) 2 -- Please select -- days weeks…" at bounding box center [920, 292] width 335 height 121
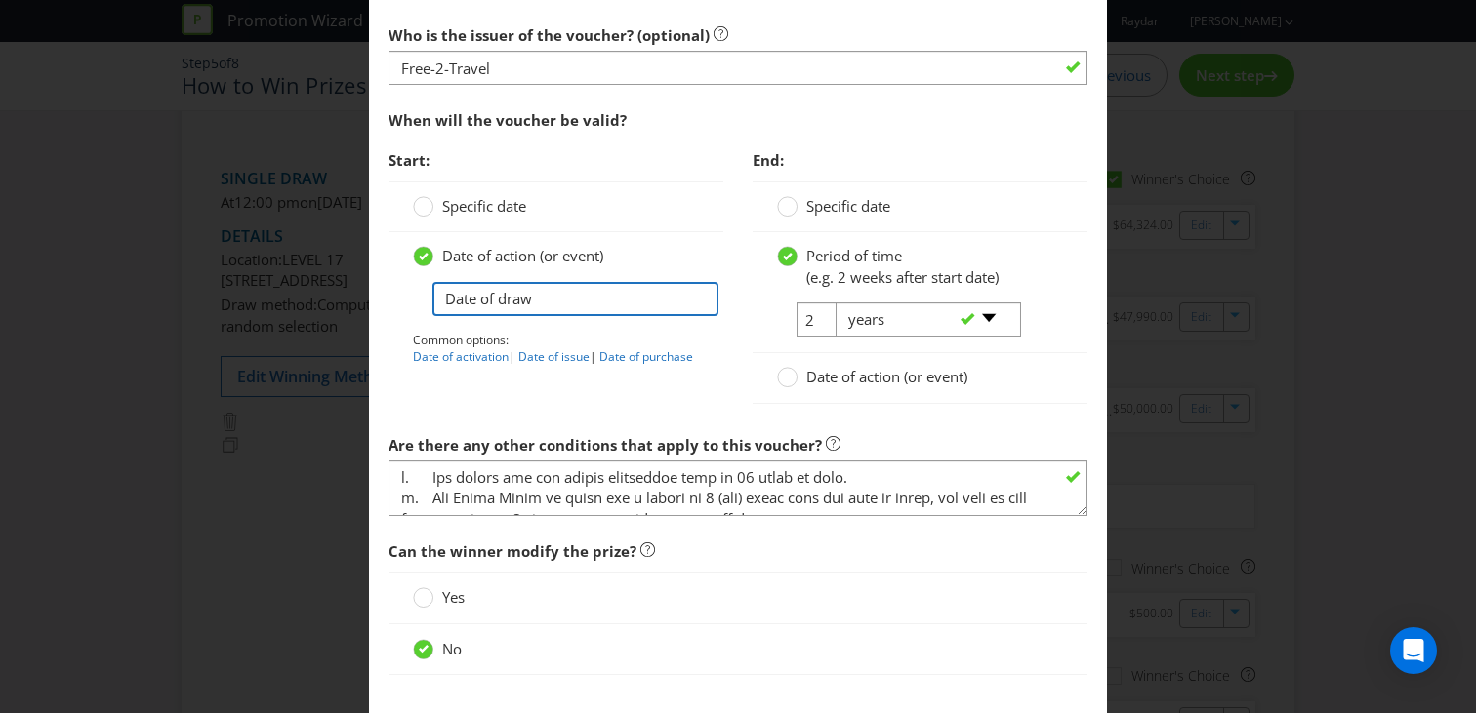
click at [587, 301] on input "Date of draw" at bounding box center [575, 299] width 286 height 34
click at [564, 353] on link "Date of issue" at bounding box center [553, 356] width 71 height 17
type input "Date of issue"
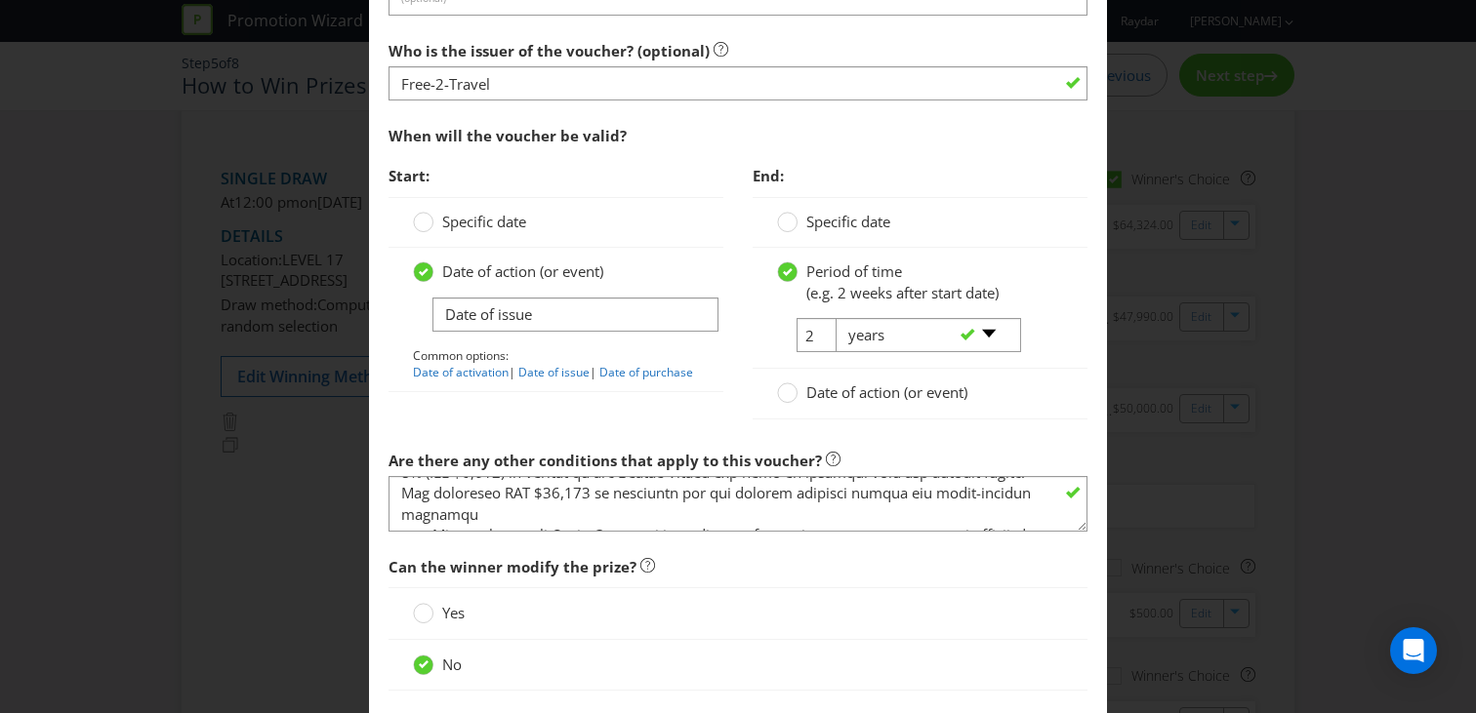
scroll to position [112, 0]
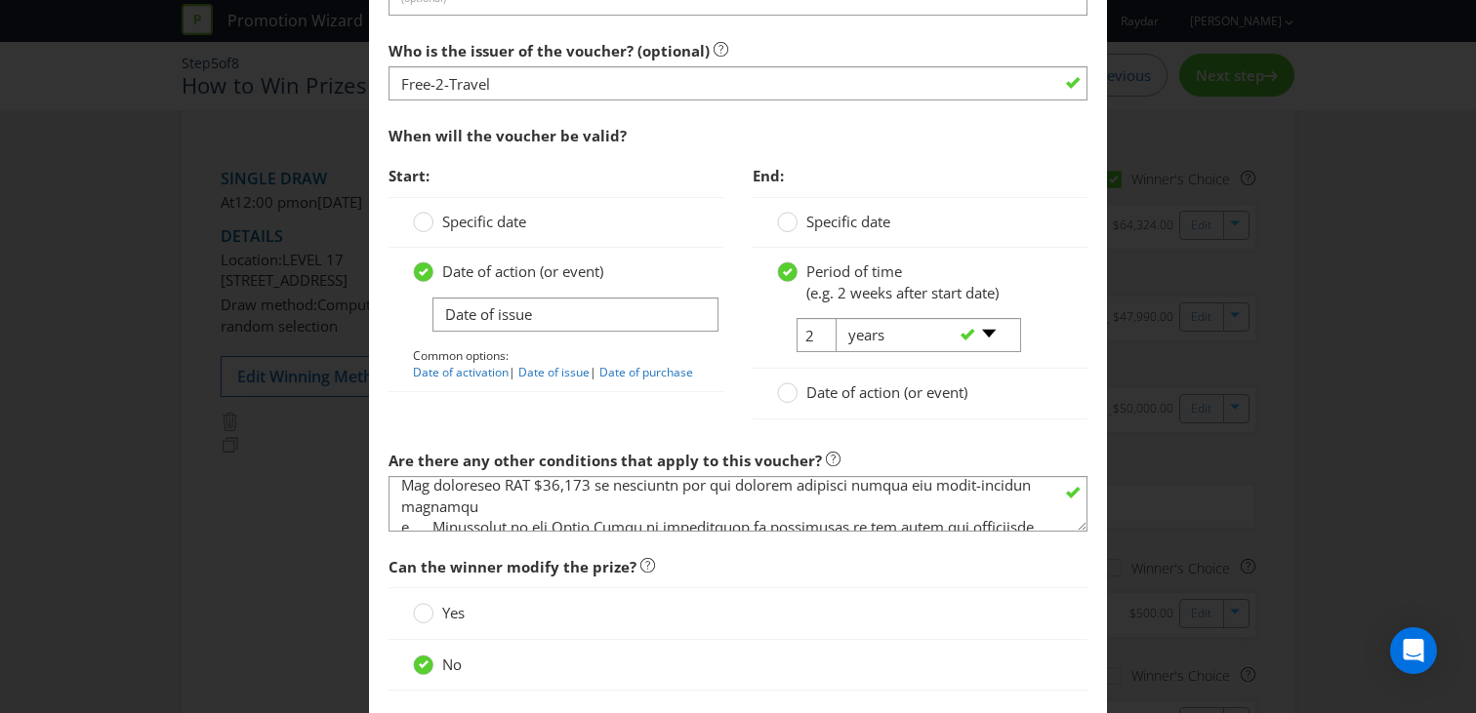
click at [346, 551] on div "Edit Prize [GEOGRAPHIC_DATA] [GEOGRAPHIC_DATA] [GEOGRAPHIC_DATA] [GEOGRAPHIC_DA…" at bounding box center [738, 356] width 1476 height 713
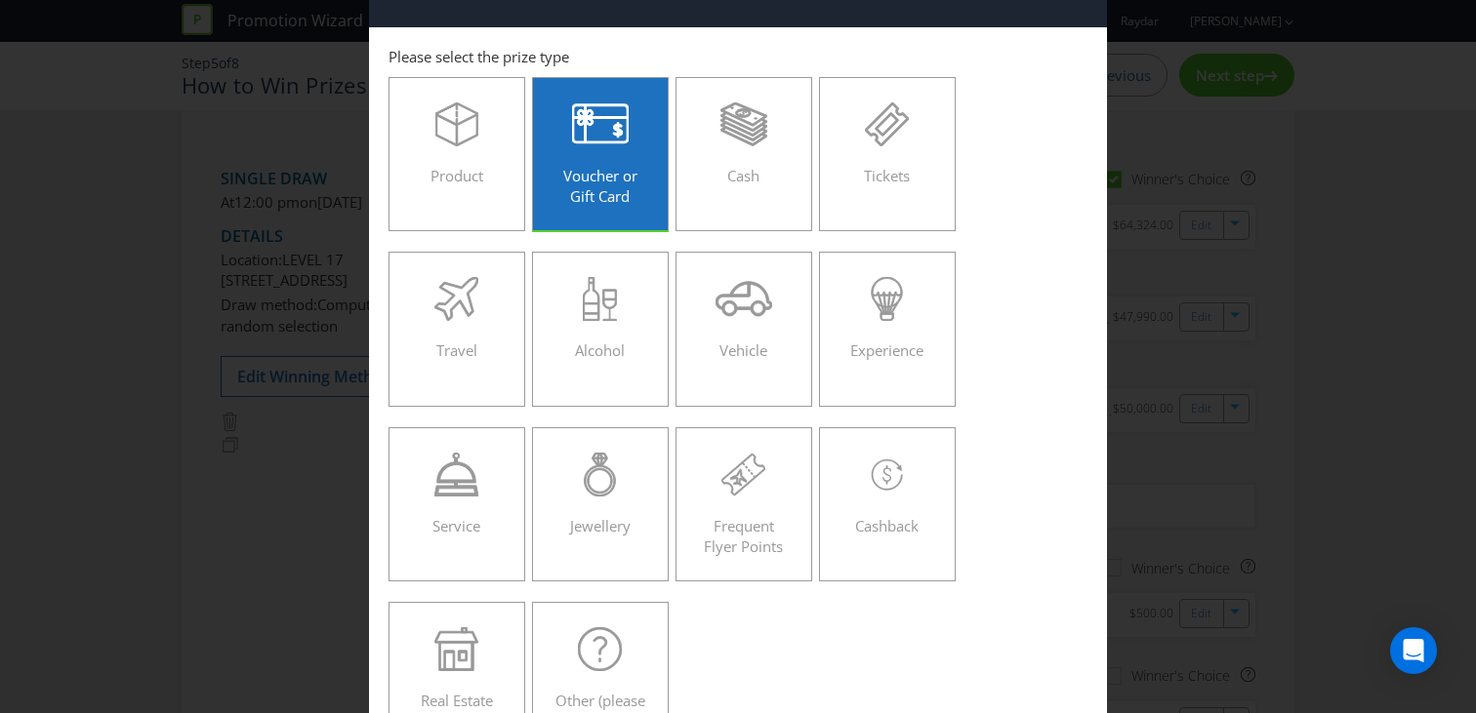
scroll to position [0, 0]
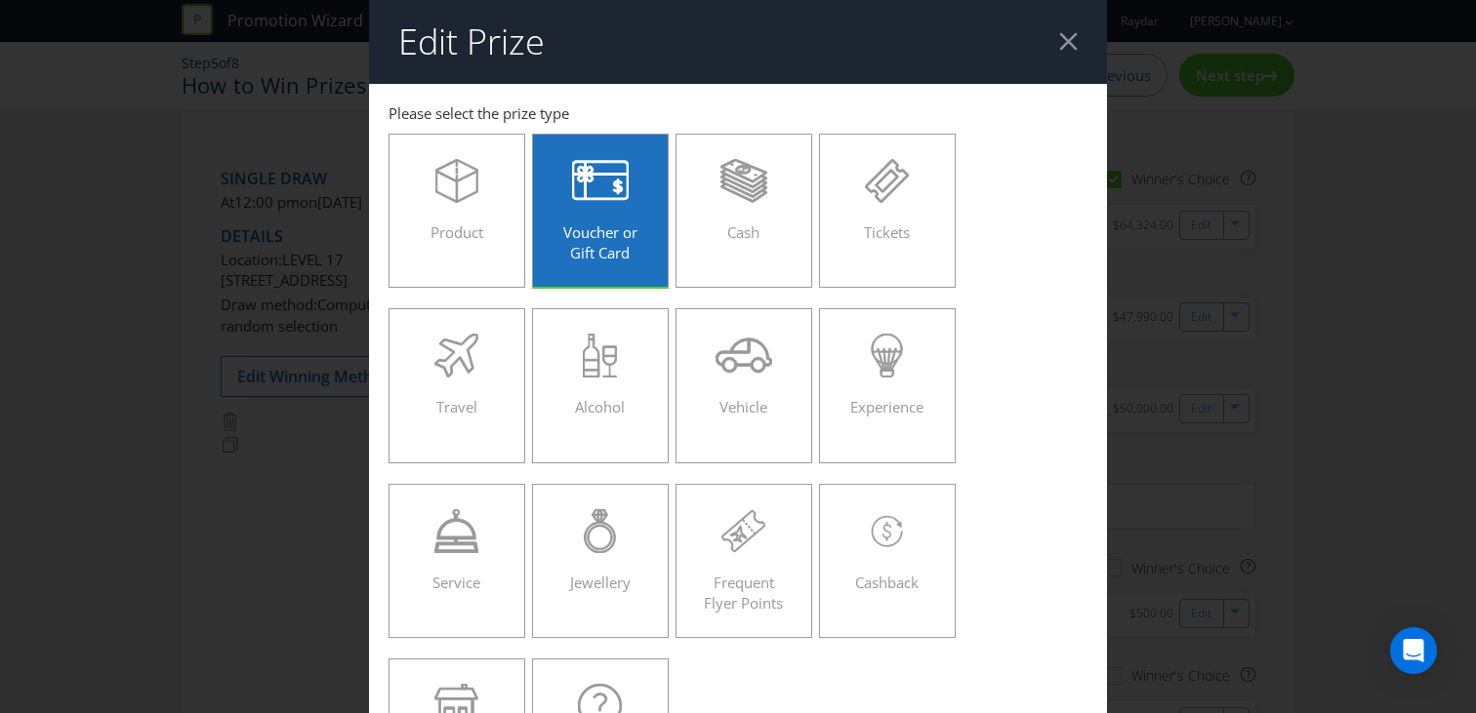
click at [1068, 39] on div at bounding box center [1068, 41] width 19 height 19
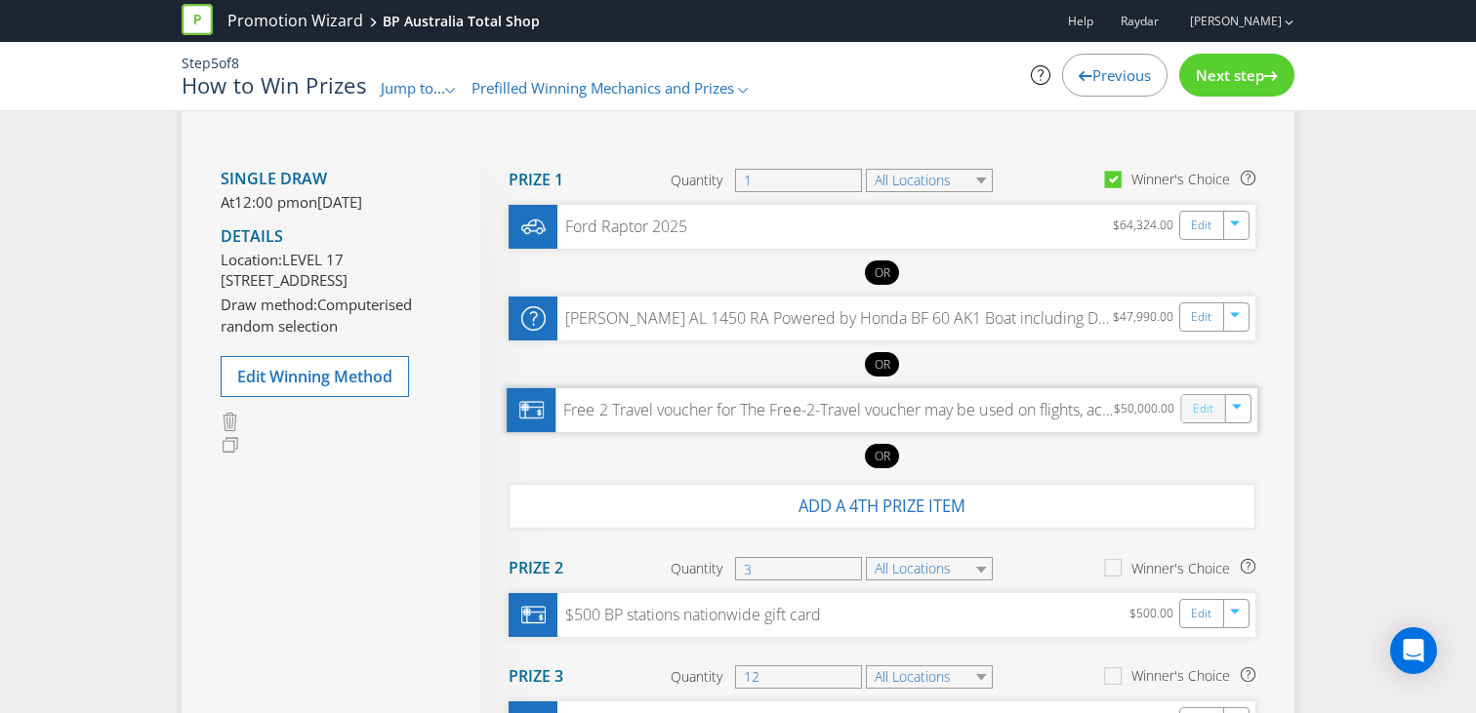
click at [1199, 413] on link "Edit" at bounding box center [1203, 408] width 20 height 22
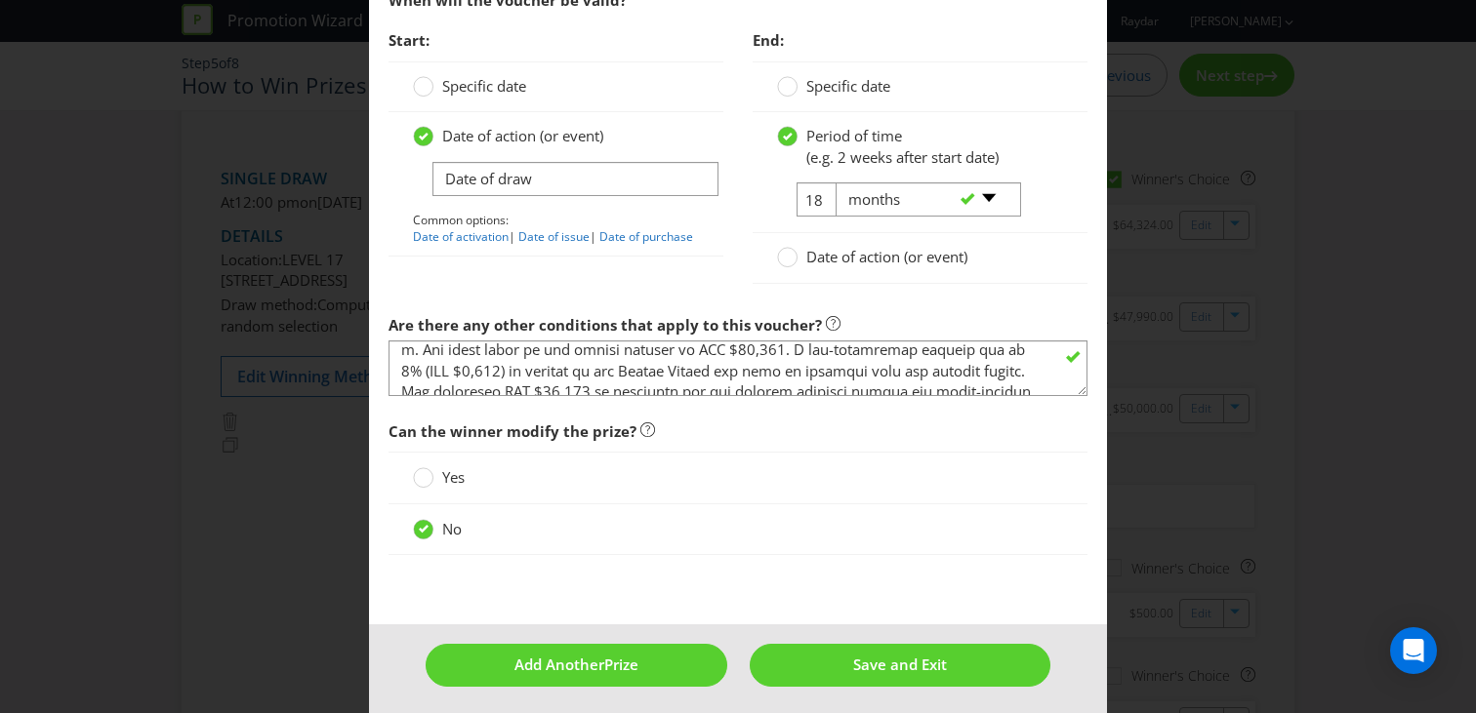
scroll to position [73, 0]
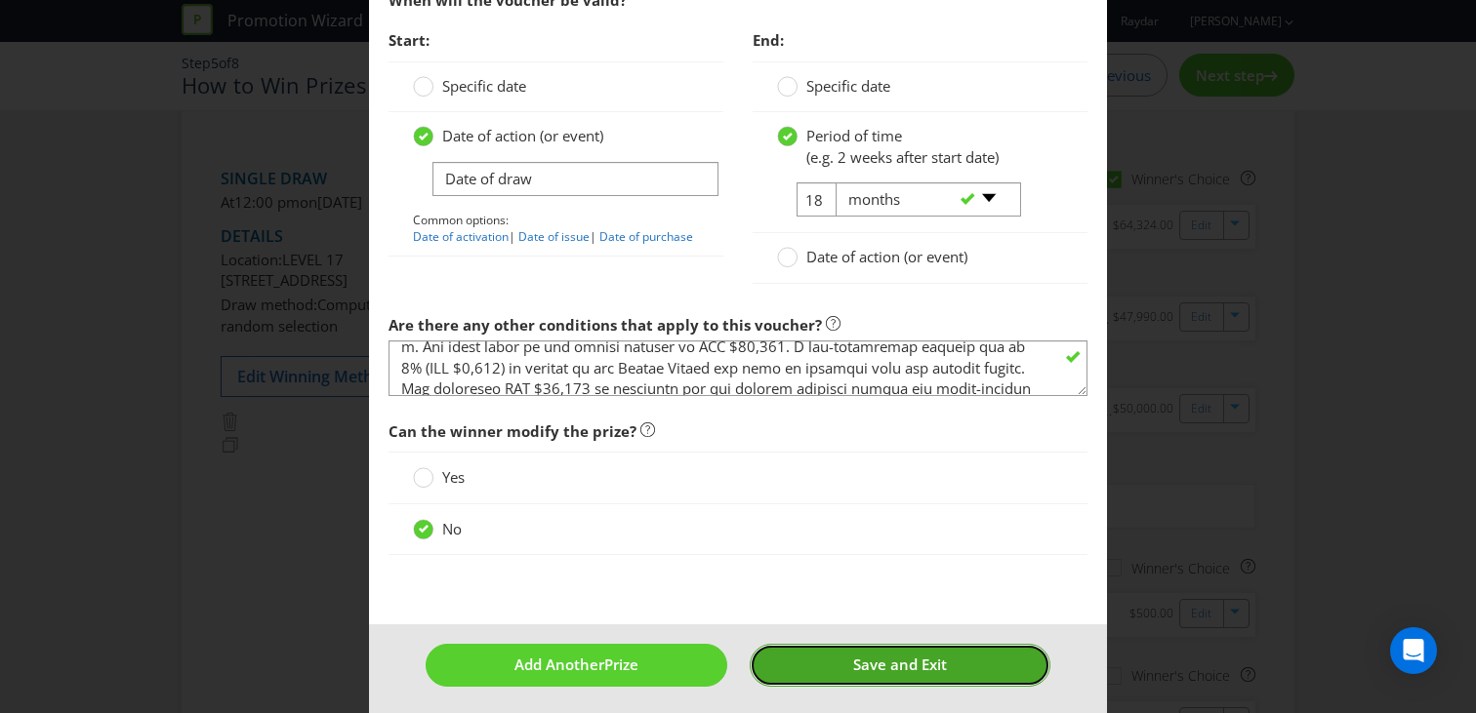
click at [772, 659] on button "Save and Exit" at bounding box center [901, 665] width 302 height 42
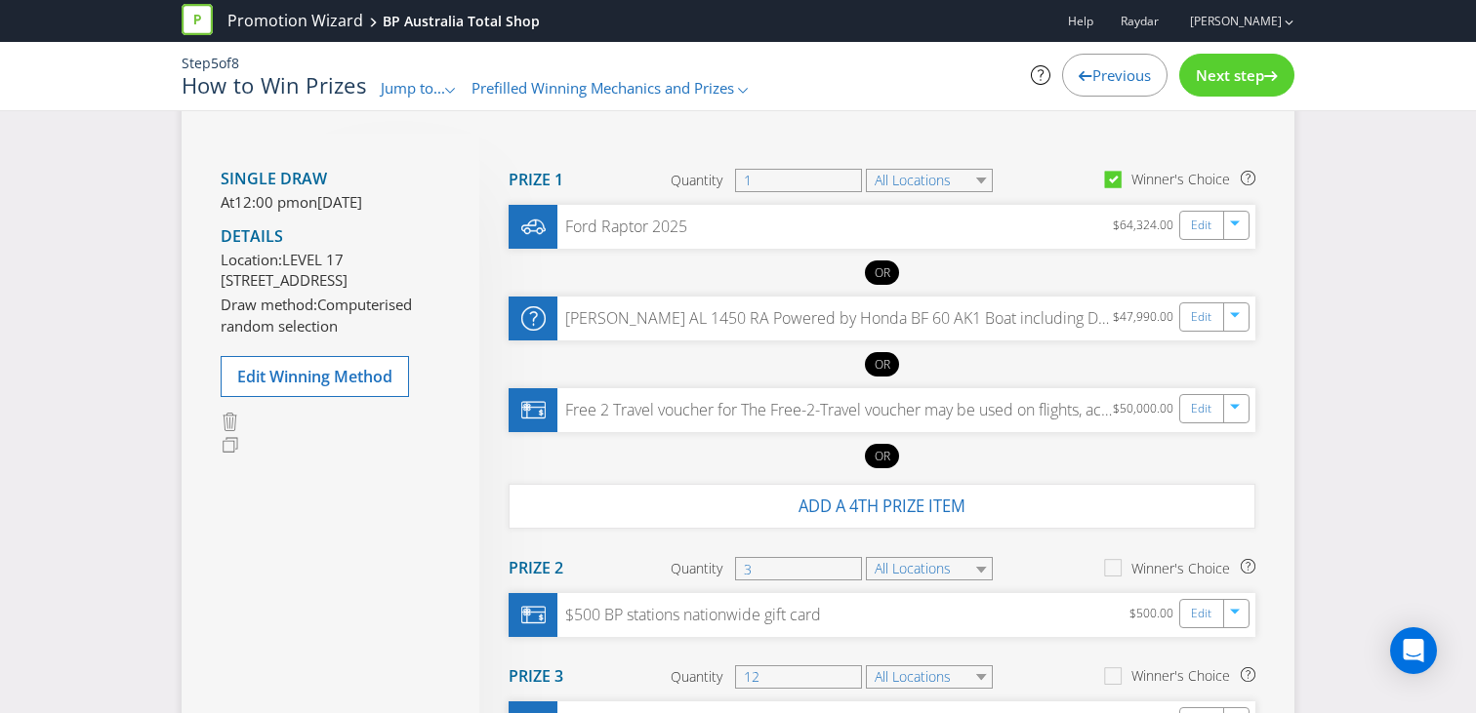
click at [1226, 81] on span "Next step" at bounding box center [1230, 75] width 68 height 20
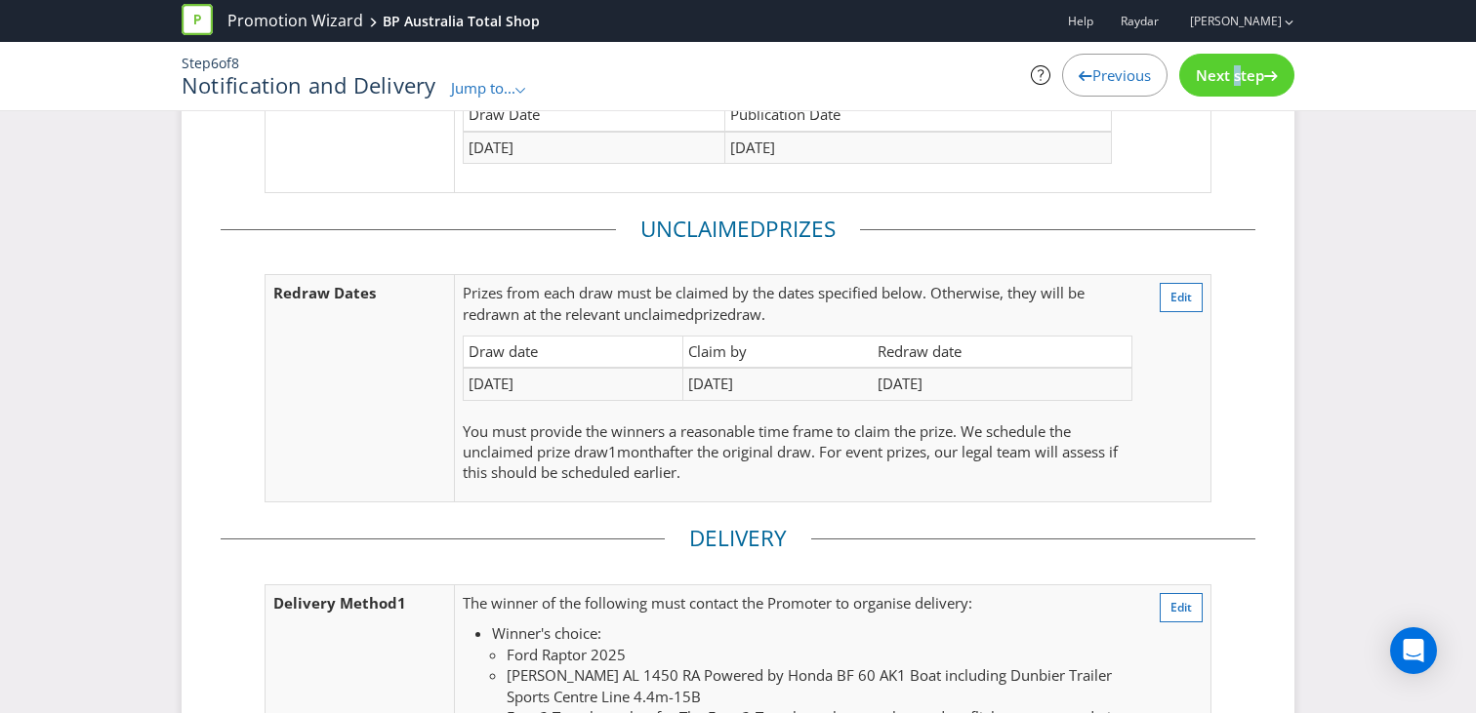
click at [1226, 81] on span "Next step" at bounding box center [1230, 75] width 68 height 20
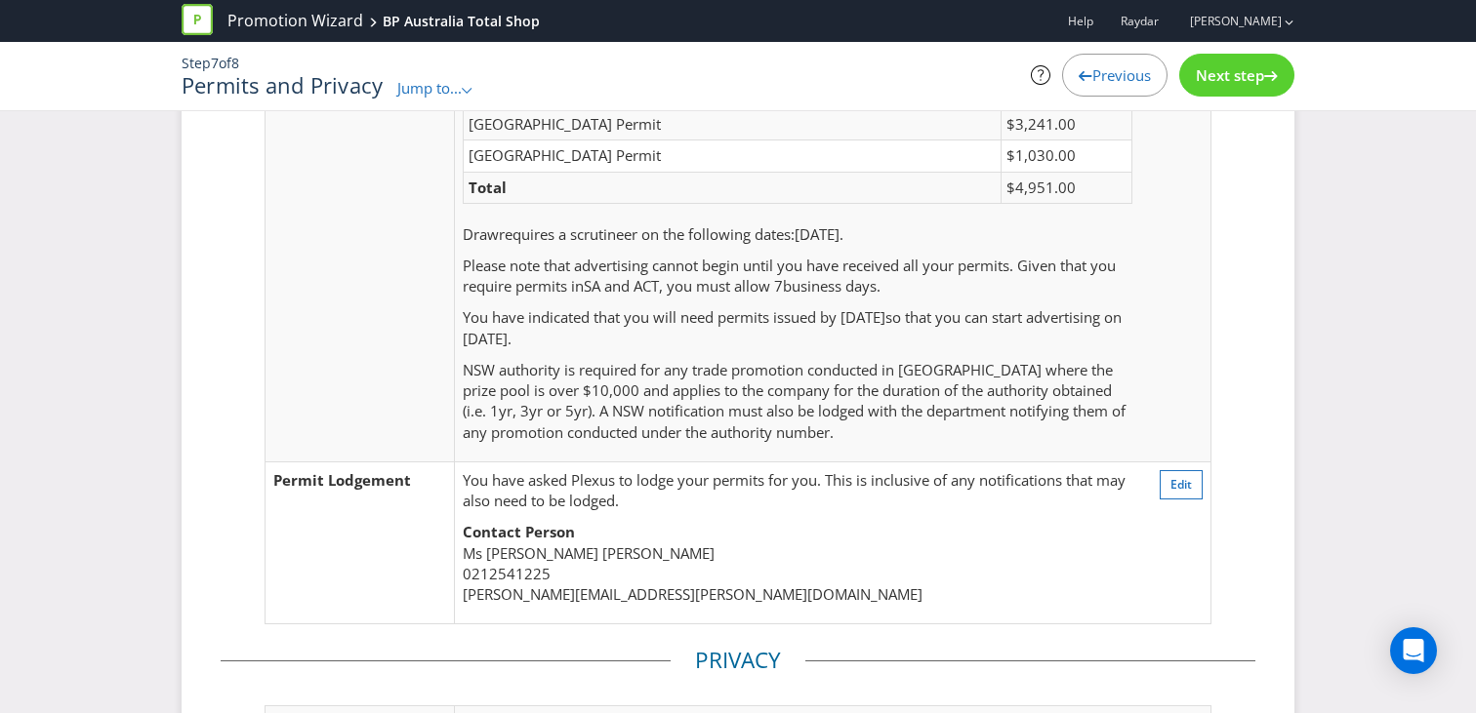
click at [1228, 80] on span "Next step" at bounding box center [1230, 75] width 68 height 20
